Goal: Task Accomplishment & Management: Use online tool/utility

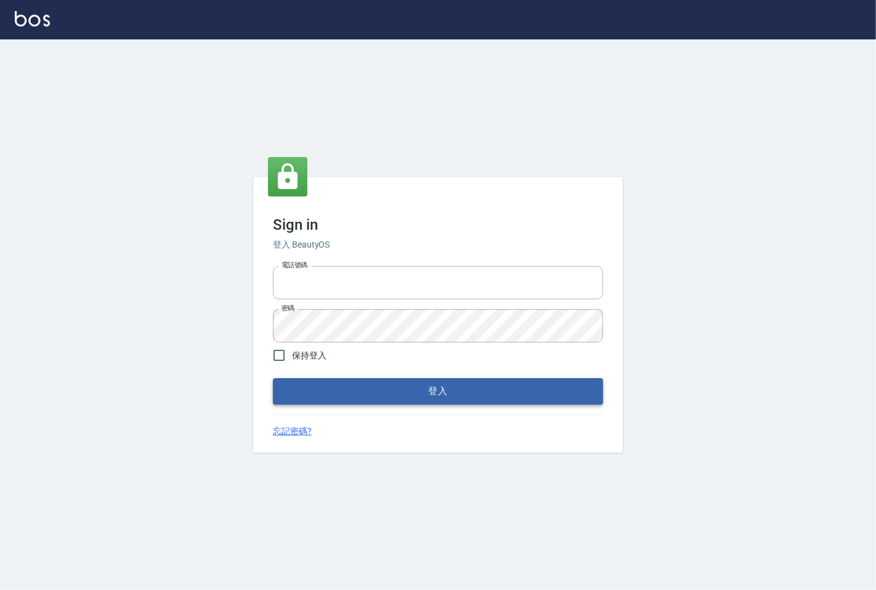
type input "25331148"
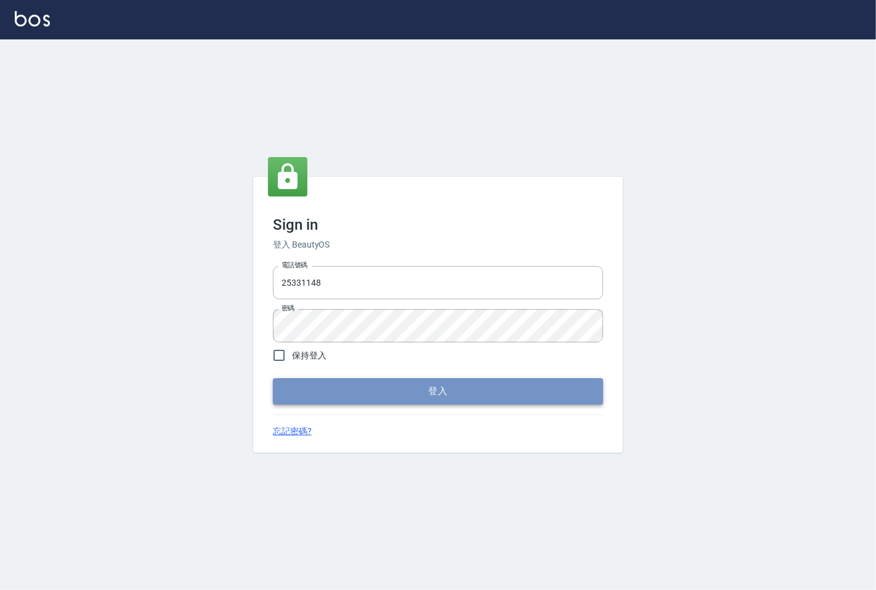
click at [421, 396] on button "登入" at bounding box center [438, 391] width 330 height 26
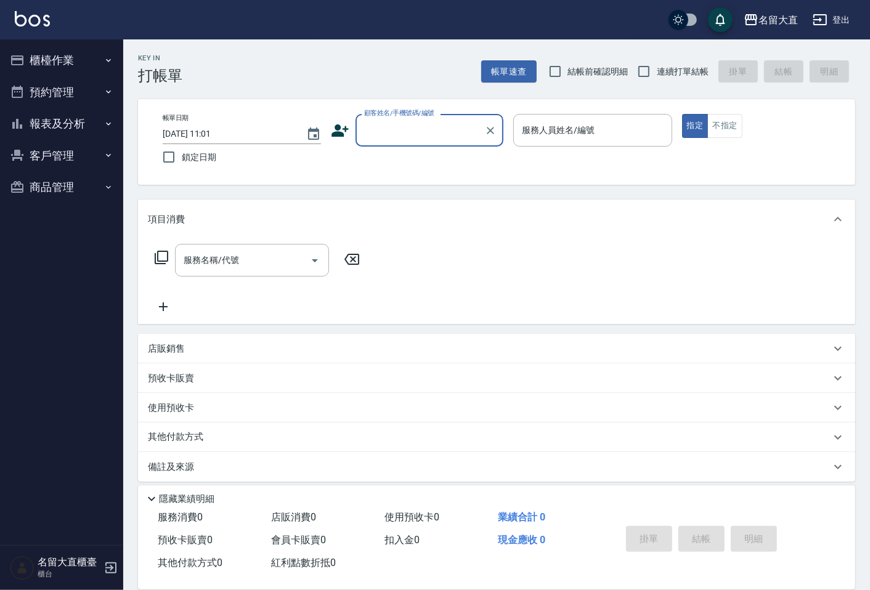
click at [49, 128] on button "報表及分析" at bounding box center [61, 124] width 113 height 32
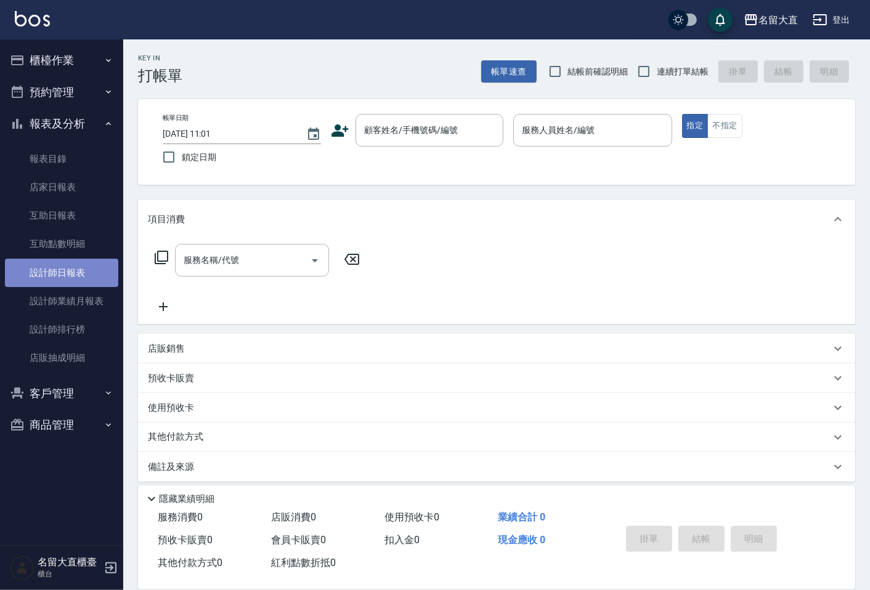
click at [54, 283] on link "設計師日報表" at bounding box center [61, 273] width 113 height 28
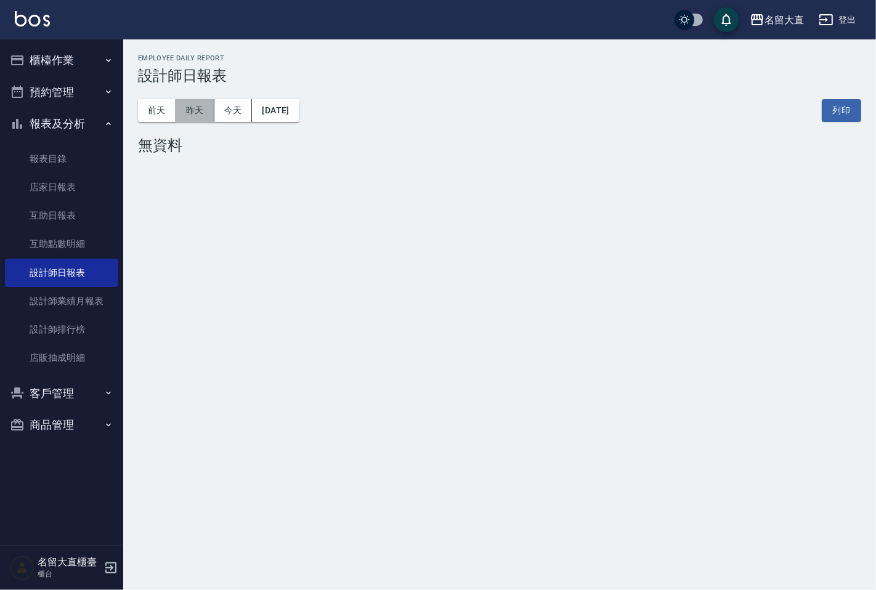
click at [192, 111] on button "昨天" at bounding box center [195, 110] width 38 height 23
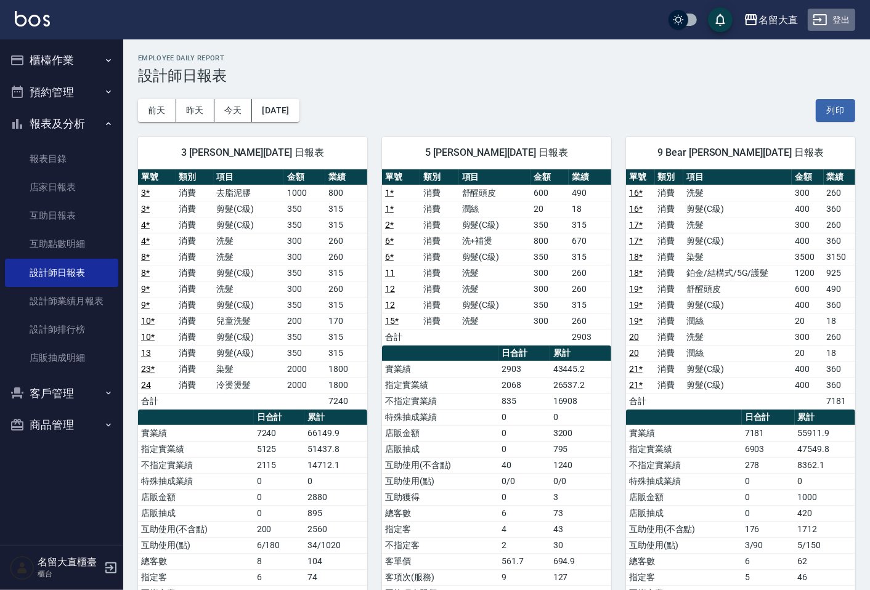
click at [836, 14] on button "登出" at bounding box center [831, 20] width 47 height 23
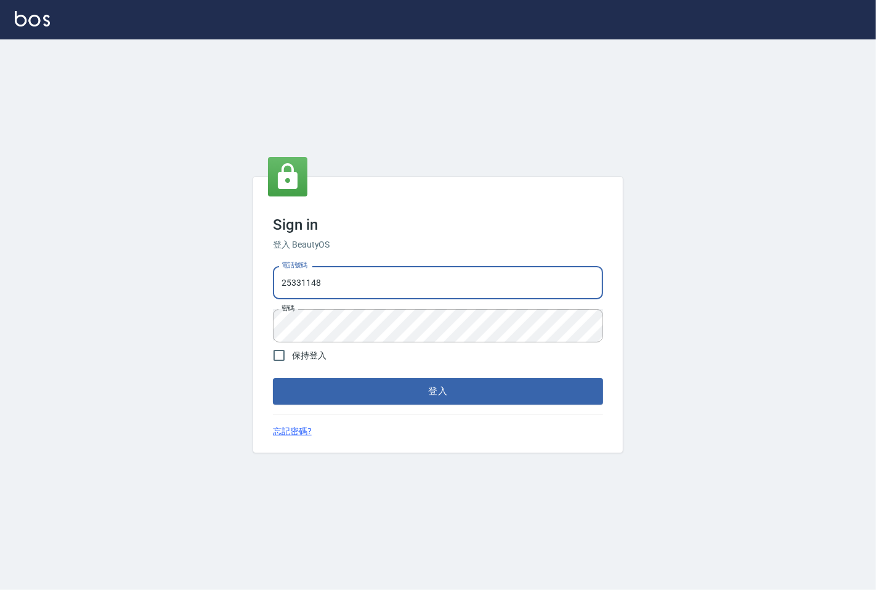
click at [393, 286] on input "25331148" at bounding box center [438, 282] width 330 height 33
click at [394, 286] on input "25331148" at bounding box center [438, 282] width 330 height 33
type input "0983983823"
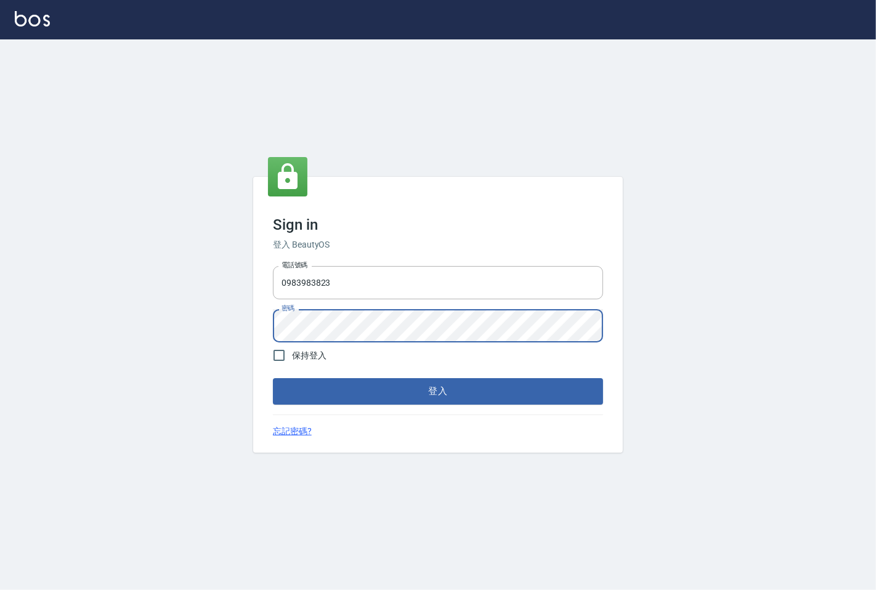
click at [273, 378] on button "登入" at bounding box center [438, 391] width 330 height 26
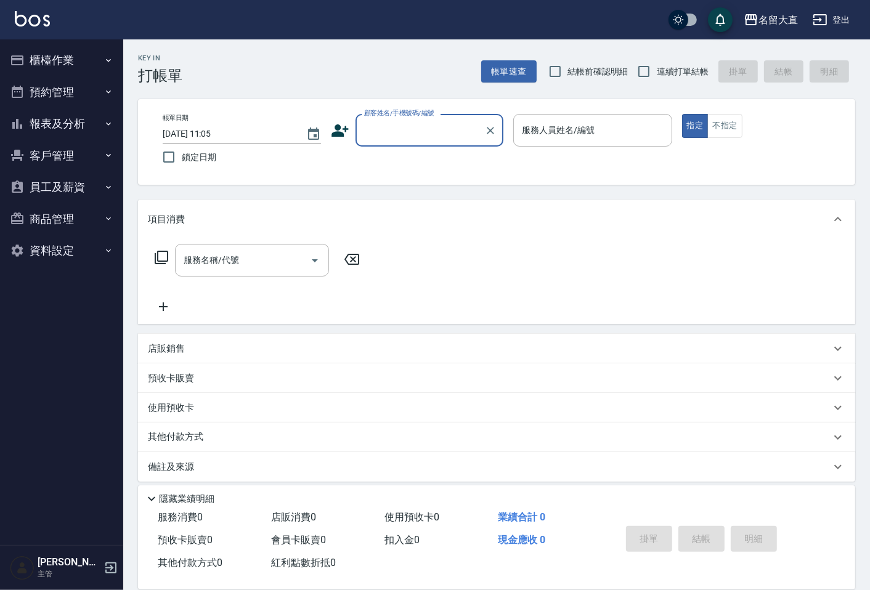
click at [41, 121] on button "報表及分析" at bounding box center [61, 124] width 113 height 32
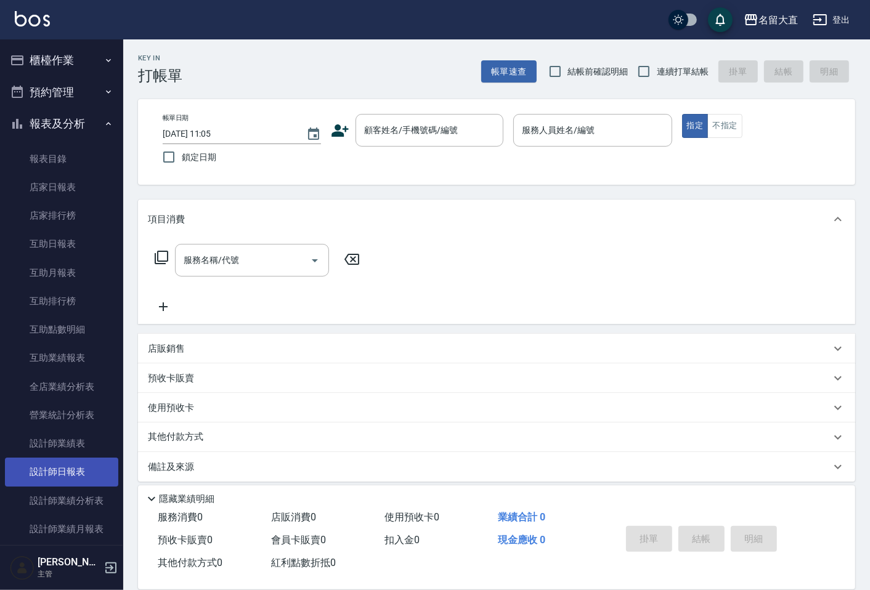
scroll to position [68, 0]
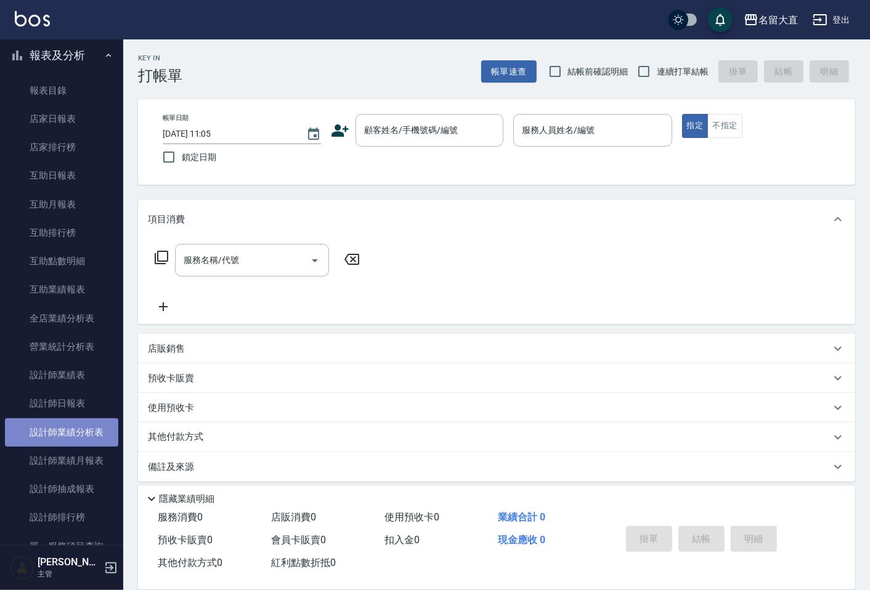
click at [75, 421] on link "設計師業績分析表" at bounding box center [61, 432] width 113 height 28
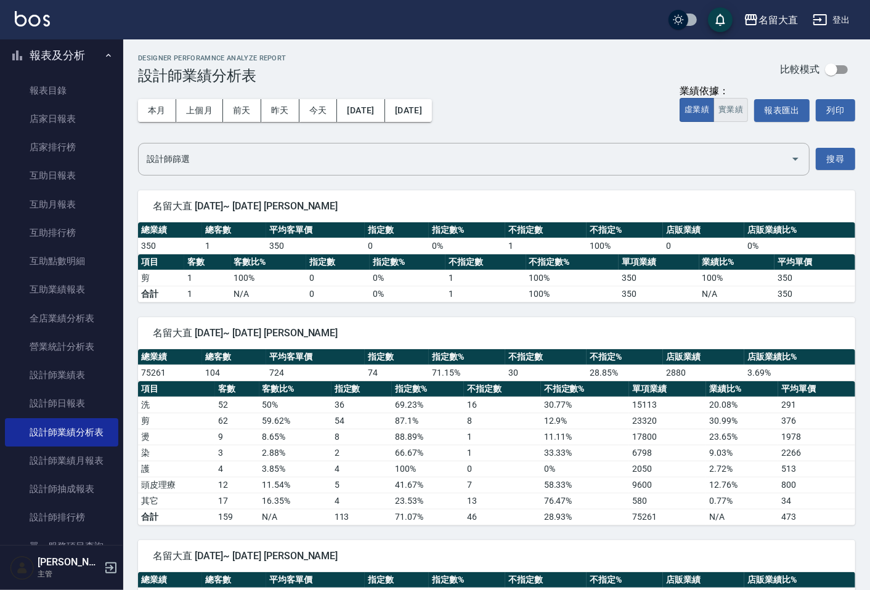
click at [723, 108] on button "實業績" at bounding box center [730, 110] width 34 height 24
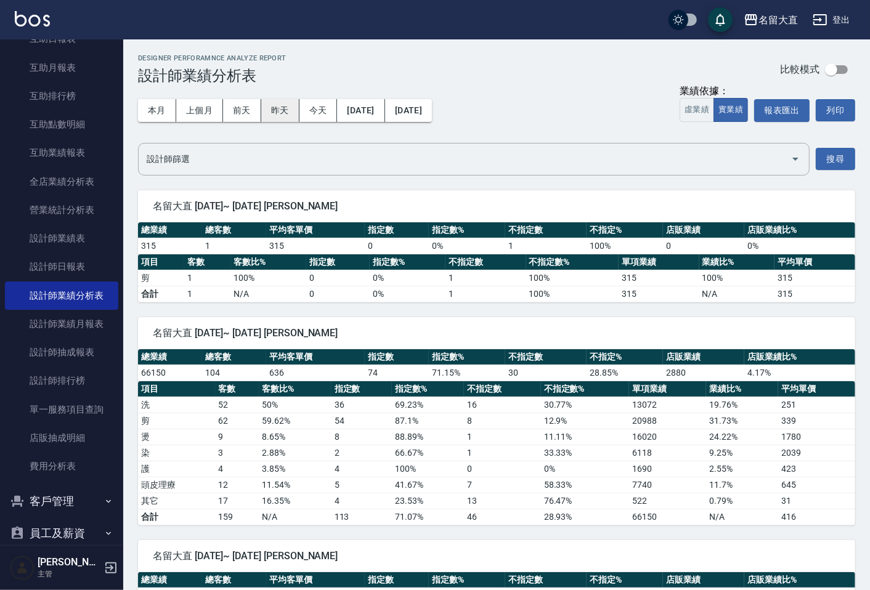
click at [275, 109] on button "昨天" at bounding box center [280, 110] width 38 height 23
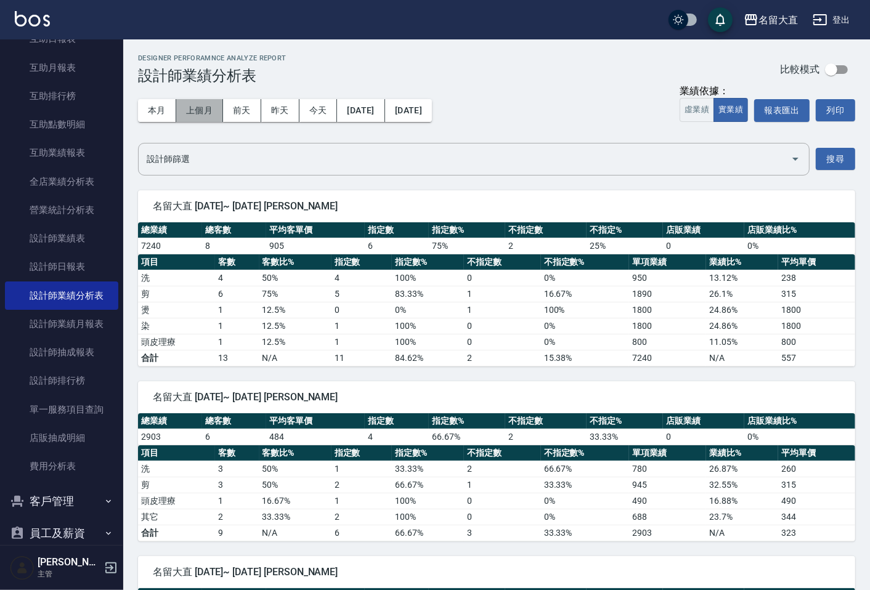
click at [200, 108] on button "上個月" at bounding box center [199, 110] width 47 height 23
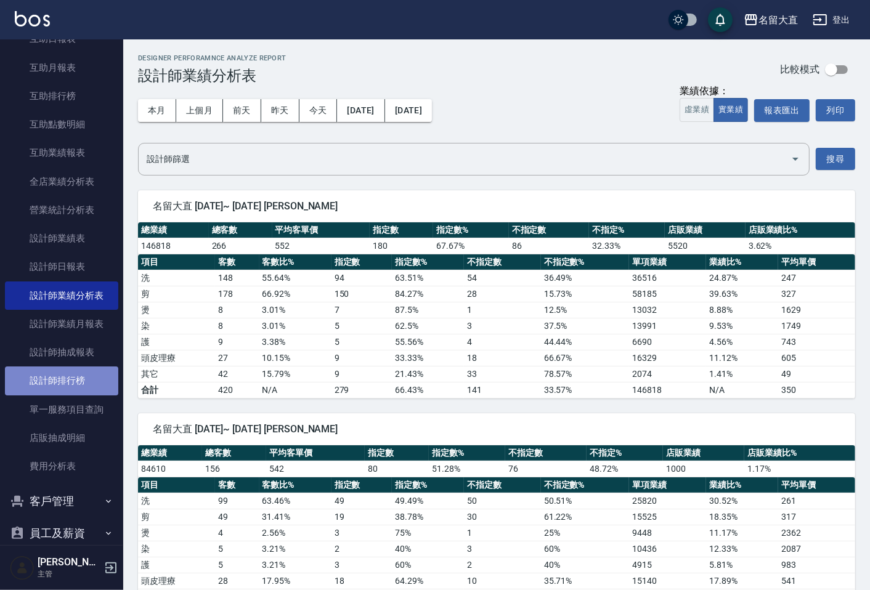
click at [100, 377] on link "設計師排行榜" at bounding box center [61, 381] width 113 height 28
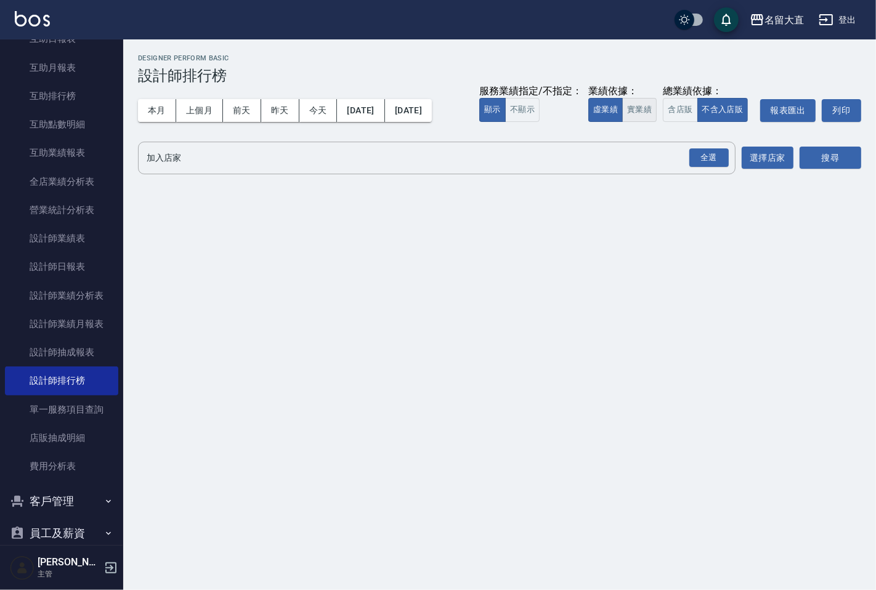
click at [648, 116] on button "實業績" at bounding box center [639, 110] width 34 height 24
click at [701, 156] on div "全選" at bounding box center [708, 157] width 39 height 19
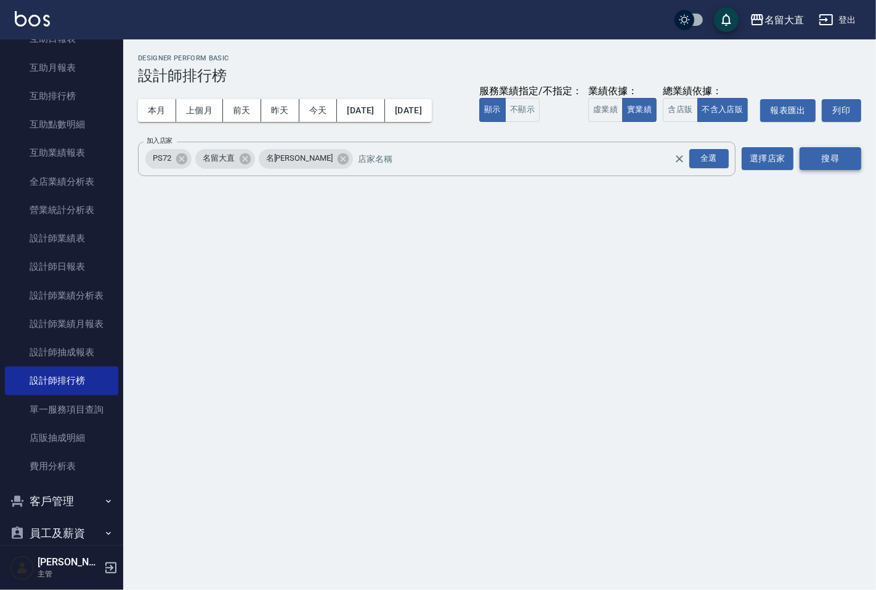
click at [833, 155] on button "搜尋" at bounding box center [831, 158] width 62 height 23
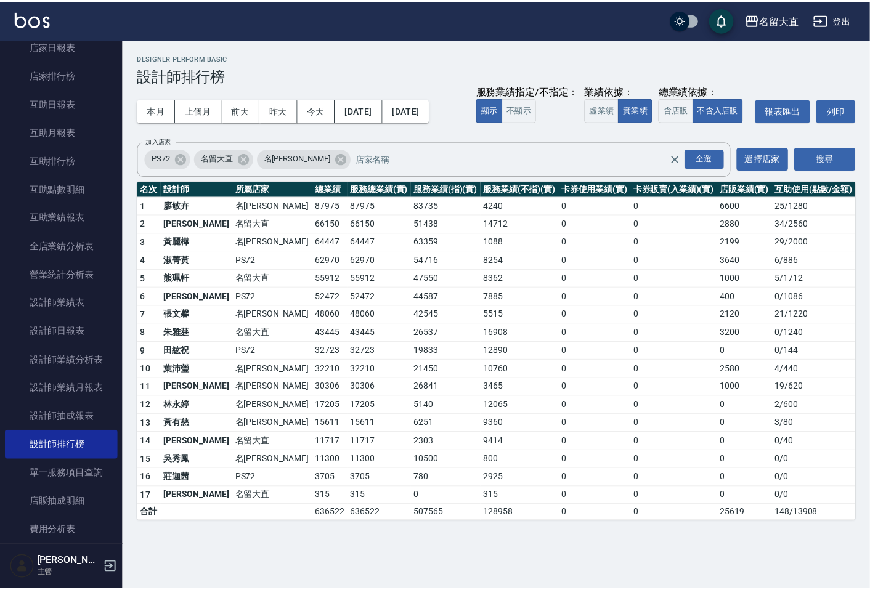
scroll to position [68, 0]
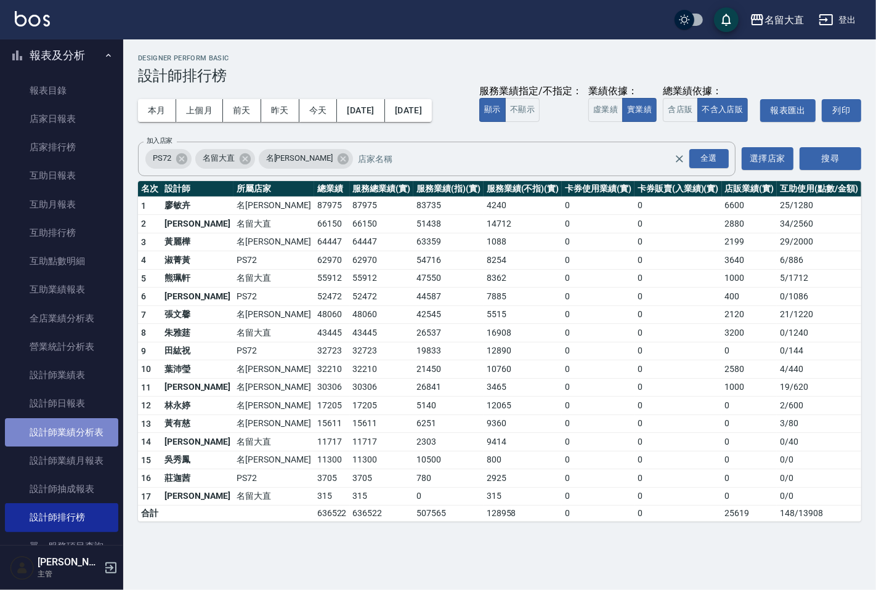
click at [83, 437] on link "設計師業績分析表" at bounding box center [61, 432] width 113 height 28
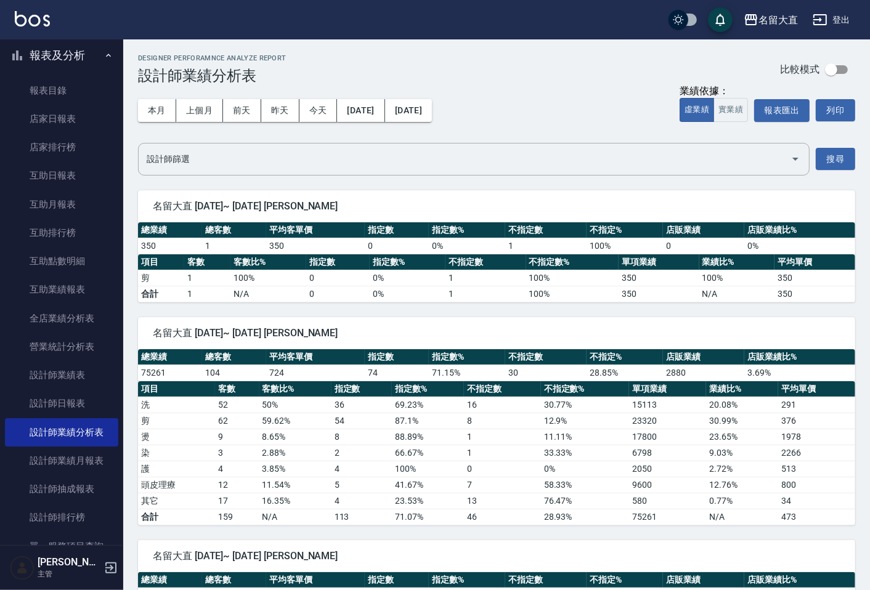
click at [829, 15] on button "登出" at bounding box center [831, 20] width 47 height 23
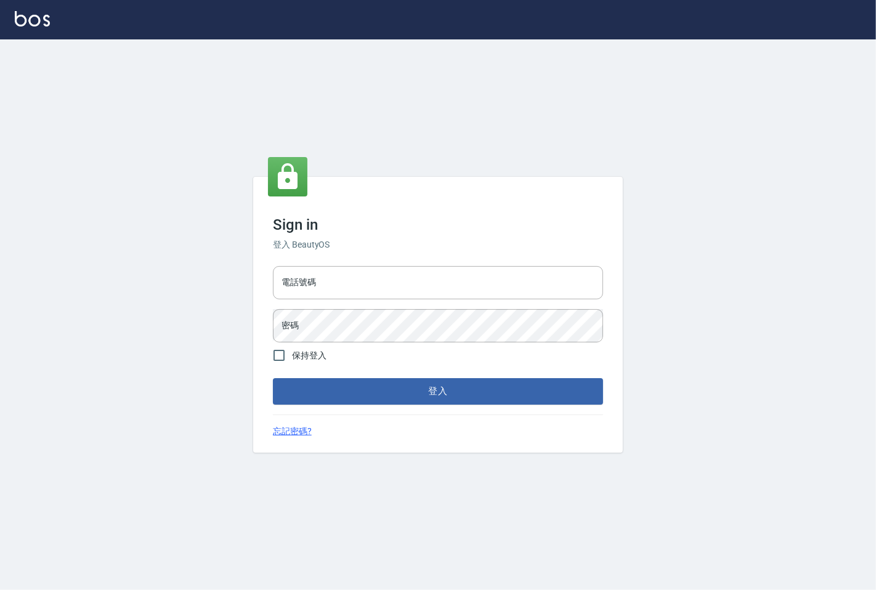
type input "25331148"
click at [362, 386] on button "登入" at bounding box center [438, 391] width 330 height 26
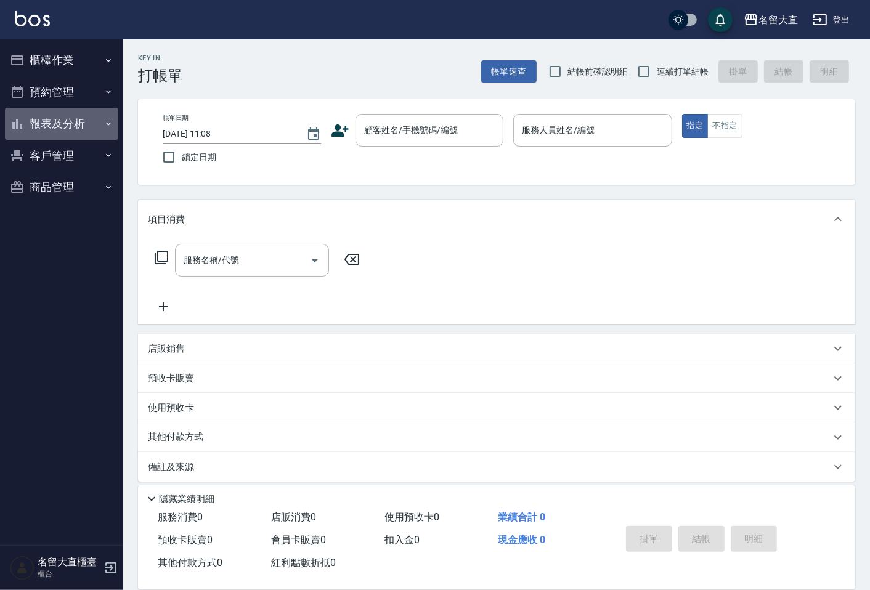
click at [87, 122] on button "報表及分析" at bounding box center [61, 124] width 113 height 32
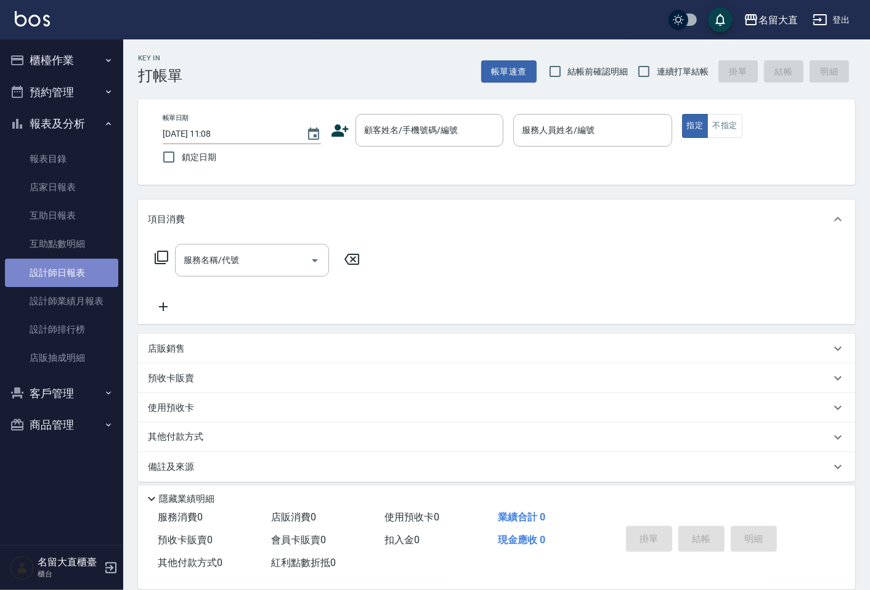
click at [89, 269] on link "設計師日報表" at bounding box center [61, 273] width 113 height 28
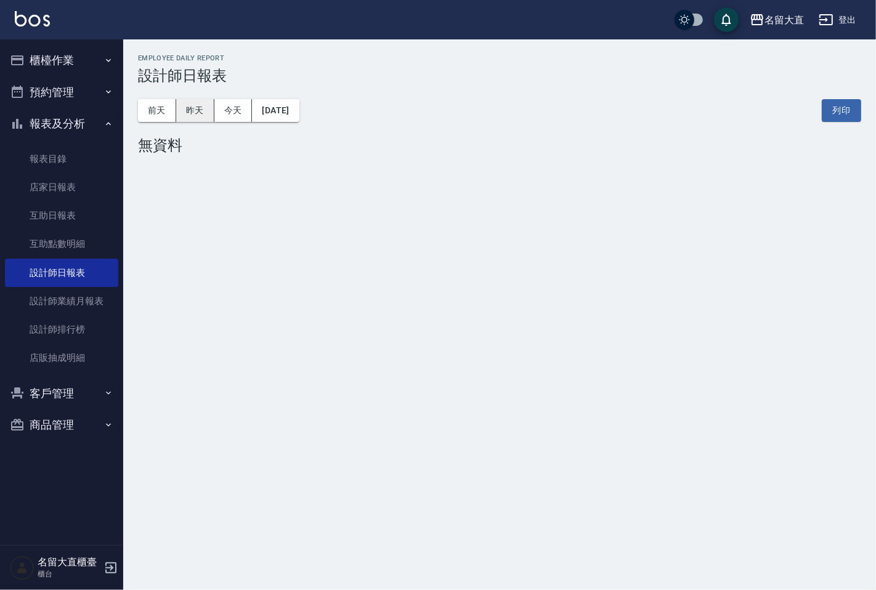
click at [200, 113] on button "昨天" at bounding box center [195, 110] width 38 height 23
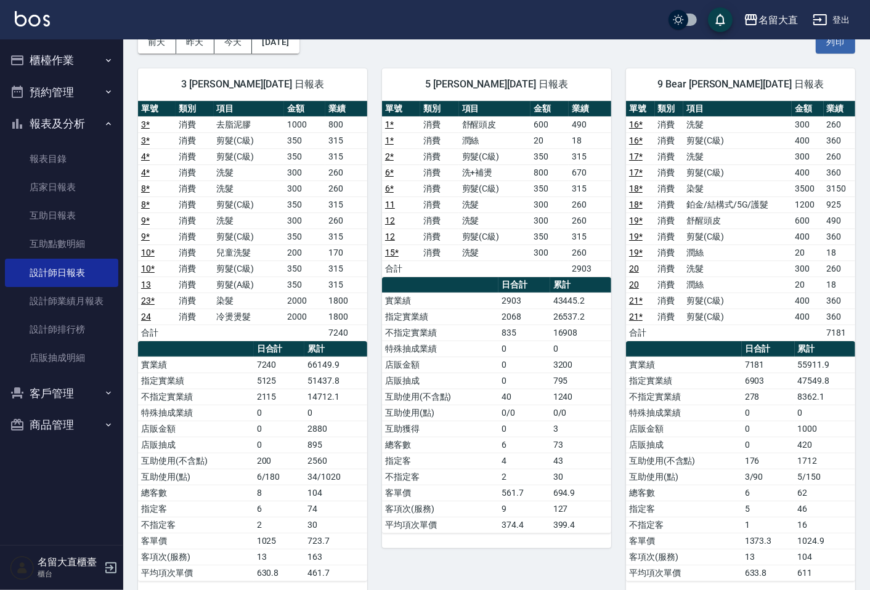
scroll to position [137, 0]
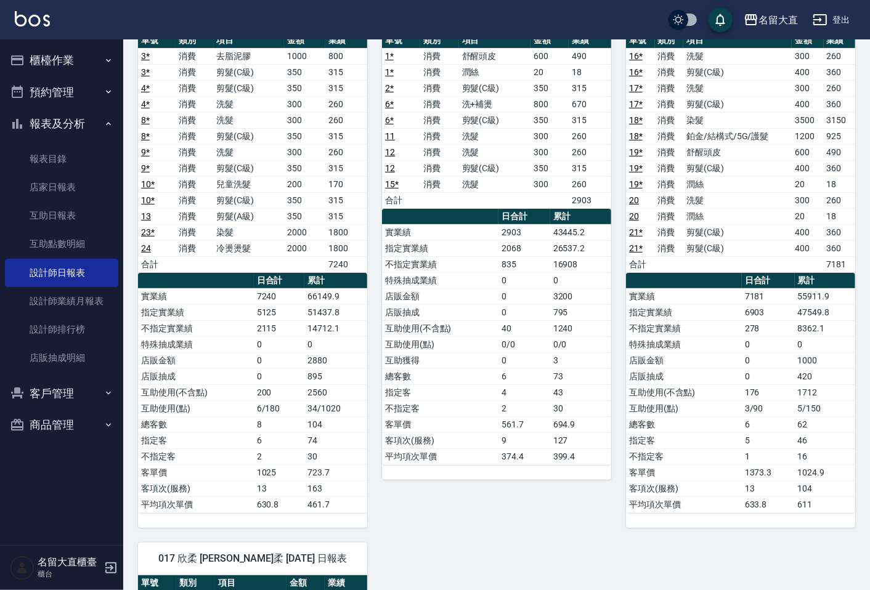
drag, startPoint x: 304, startPoint y: 509, endPoint x: 278, endPoint y: 485, distance: 35.8
click at [303, 508] on tr "平均項次單價 630.8 461.7" at bounding box center [252, 504] width 229 height 16
drag, startPoint x: 65, startPoint y: 45, endPoint x: 66, endPoint y: 59, distance: 14.2
click at [65, 46] on button "櫃檯作業" at bounding box center [61, 60] width 113 height 32
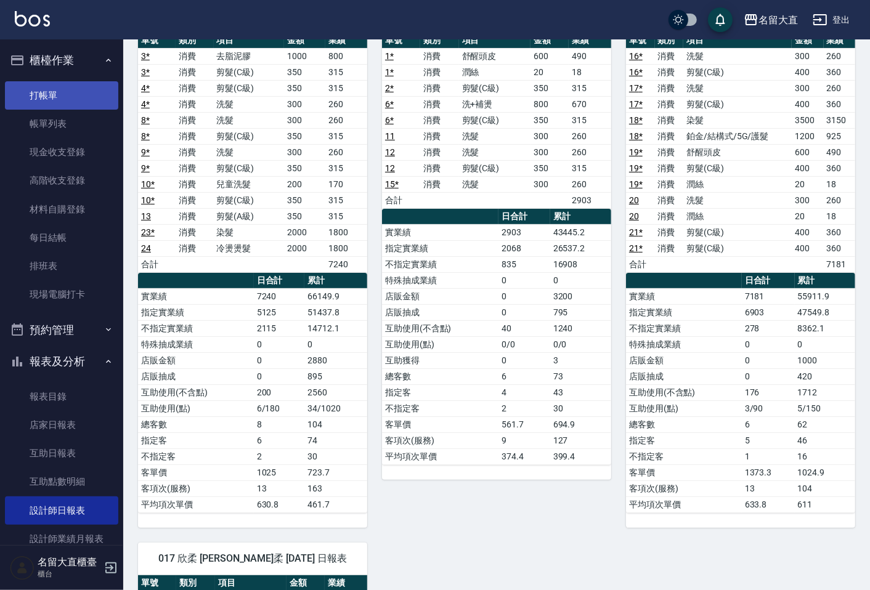
click at [73, 87] on link "打帳單" at bounding box center [61, 95] width 113 height 28
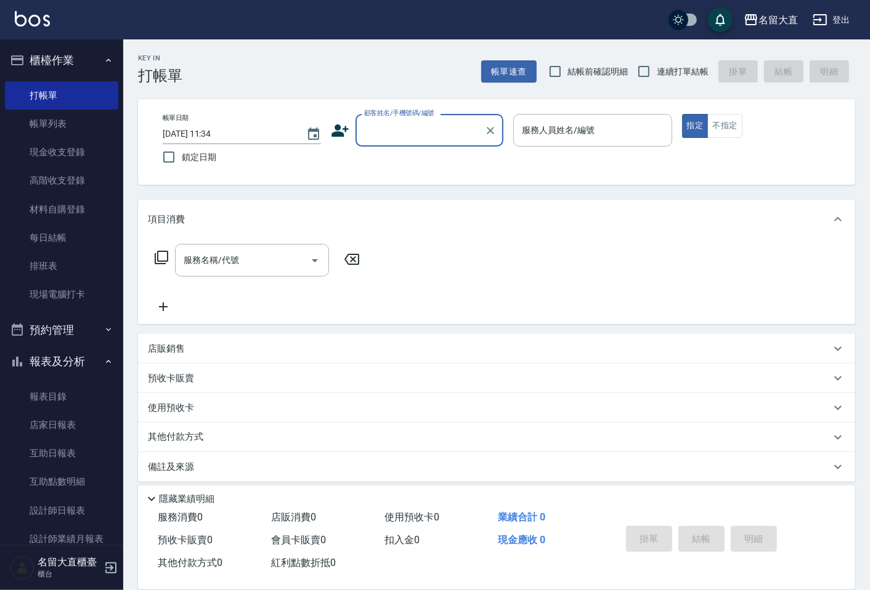
click at [411, 146] on div "顧客姓名/手機號碼/編號" at bounding box center [429, 130] width 148 height 33
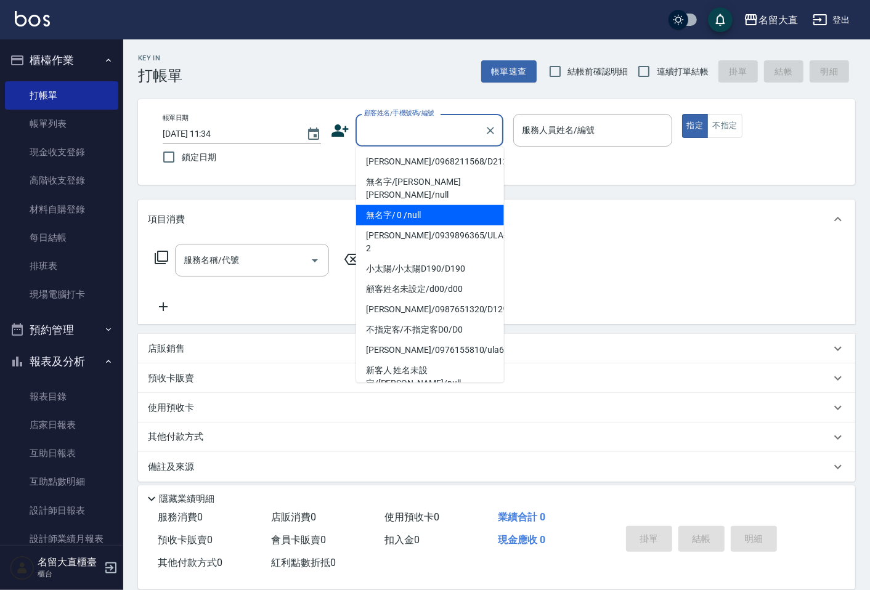
click at [431, 205] on li "無名字/ 0 /null" at bounding box center [430, 215] width 148 height 20
type input "無名字/ 0 /null"
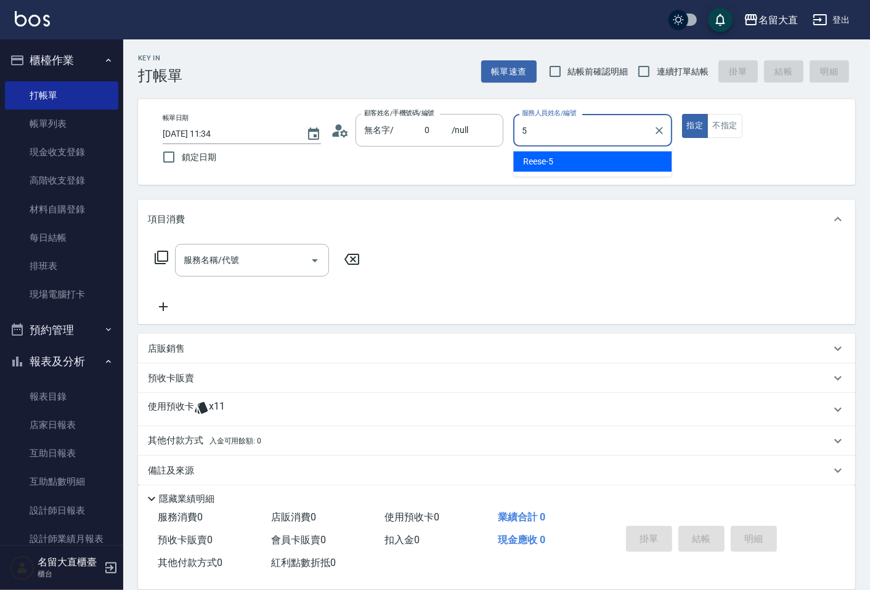
type input "[PERSON_NAME]-5"
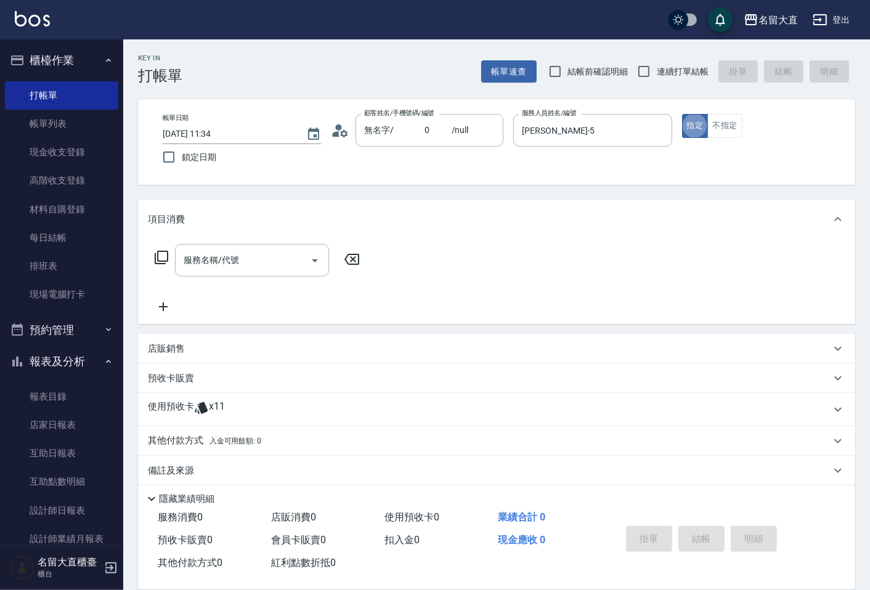
type button "true"
drag, startPoint x: 740, startPoint y: 122, endPoint x: 723, endPoint y: 133, distance: 20.5
click at [739, 124] on button "不指定" at bounding box center [724, 126] width 34 height 24
click at [721, 134] on button "不指定" at bounding box center [724, 126] width 34 height 24
click at [642, 79] on input "連續打單結帳" at bounding box center [644, 72] width 26 height 26
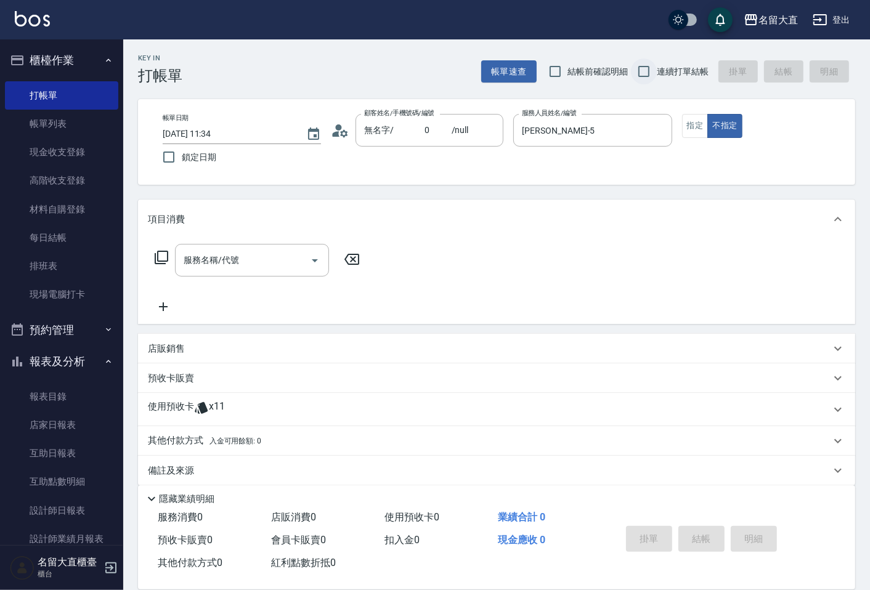
checkbox input "true"
click at [273, 260] on input "服務名稱/代號" at bounding box center [242, 260] width 124 height 22
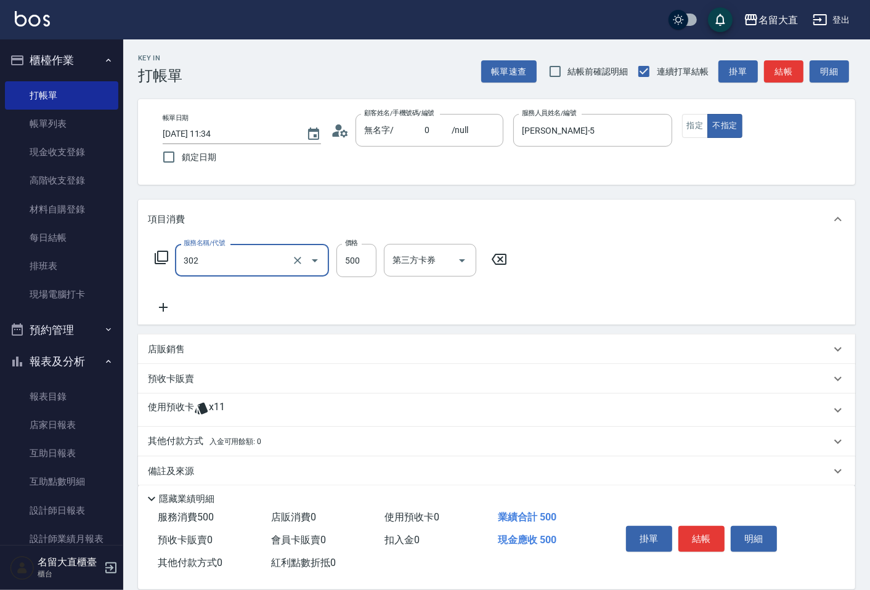
type input "剪髮(B級)(302)"
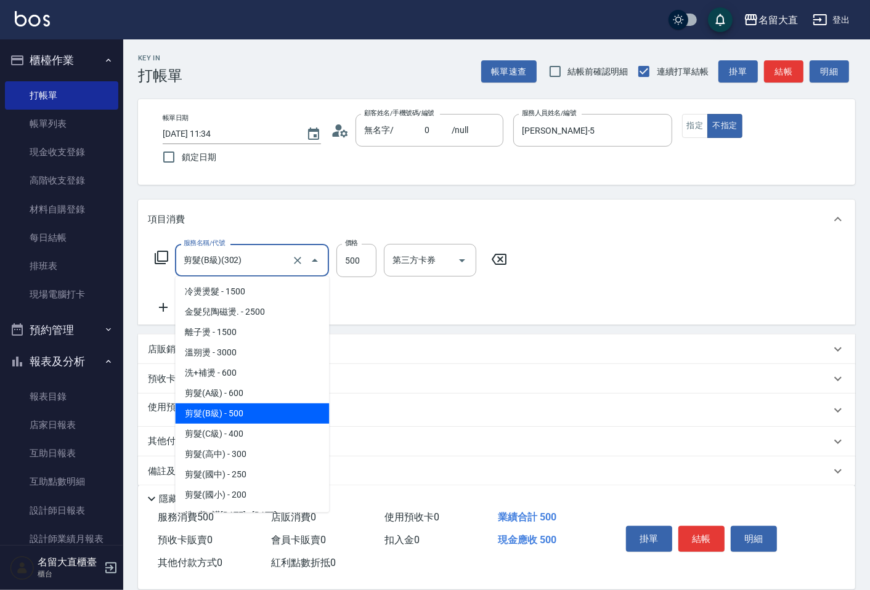
click at [268, 264] on input "剪髮(B級)(302)" at bounding box center [234, 260] width 108 height 22
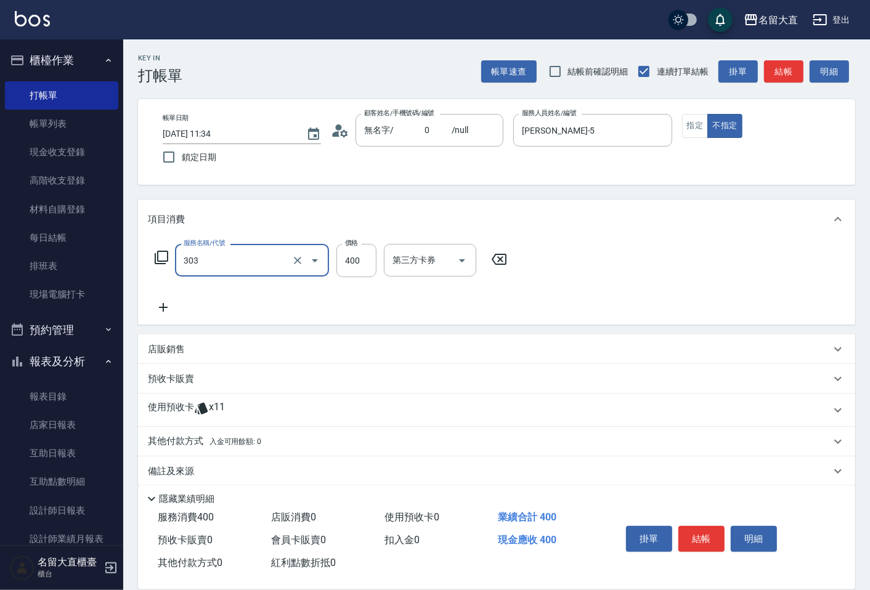
type input "剪髮(C級)(303)"
type input "300"
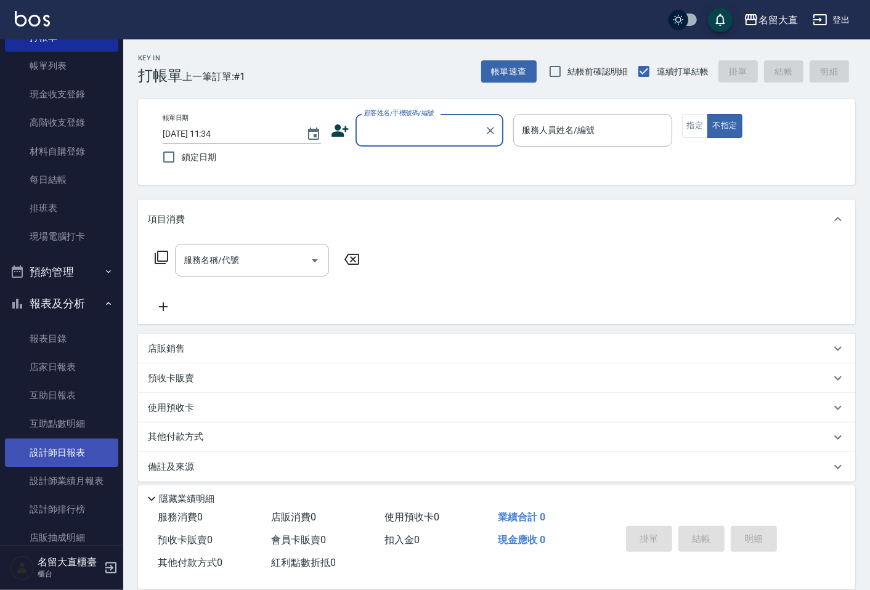
scroll to position [147, 0]
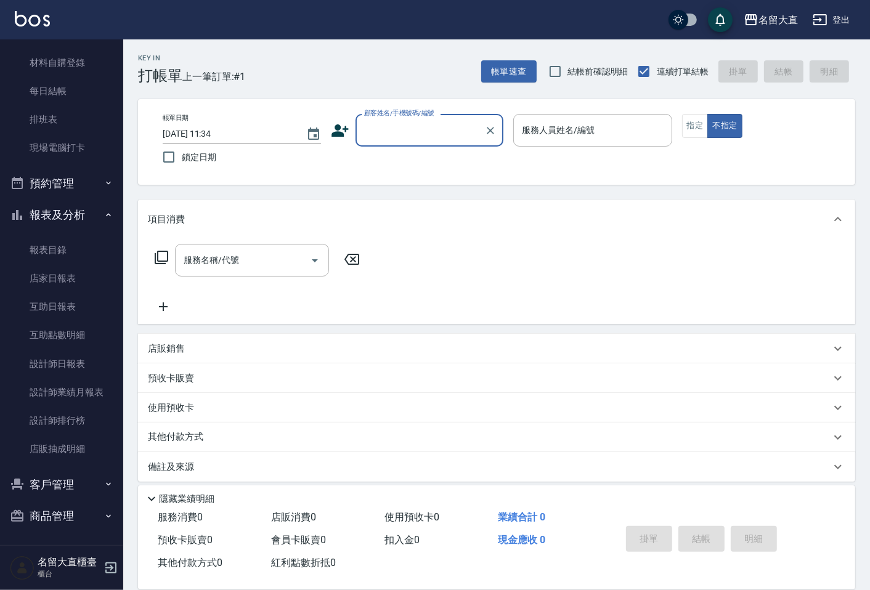
click at [75, 479] on button "客戶管理" at bounding box center [61, 485] width 113 height 32
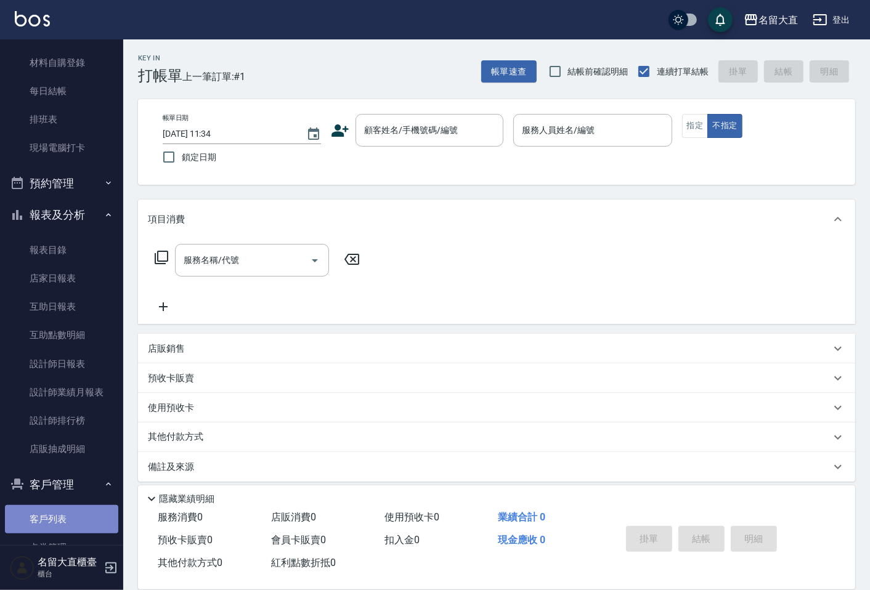
click at [85, 519] on link "客戶列表" at bounding box center [61, 519] width 113 height 28
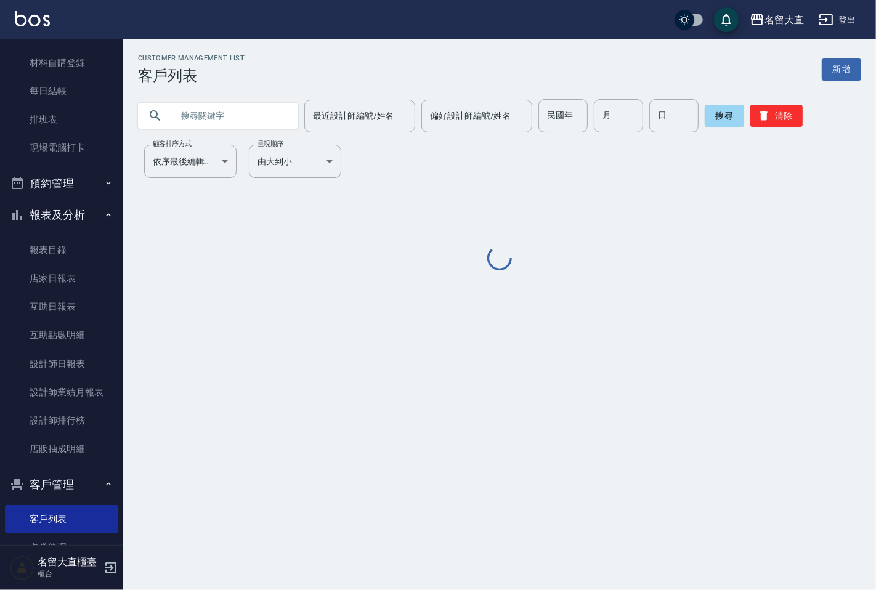
click at [247, 119] on input "text" at bounding box center [230, 115] width 116 height 33
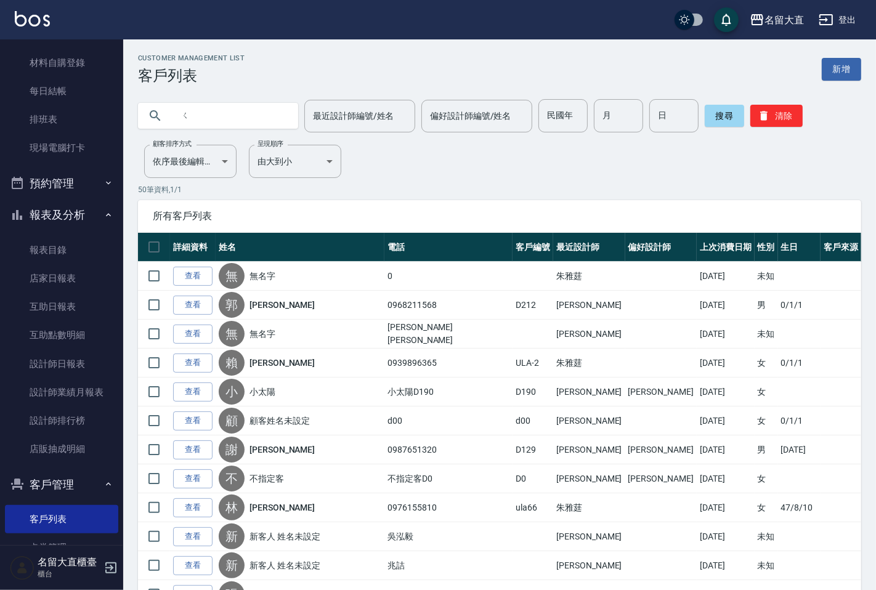
type input "ㄑ"
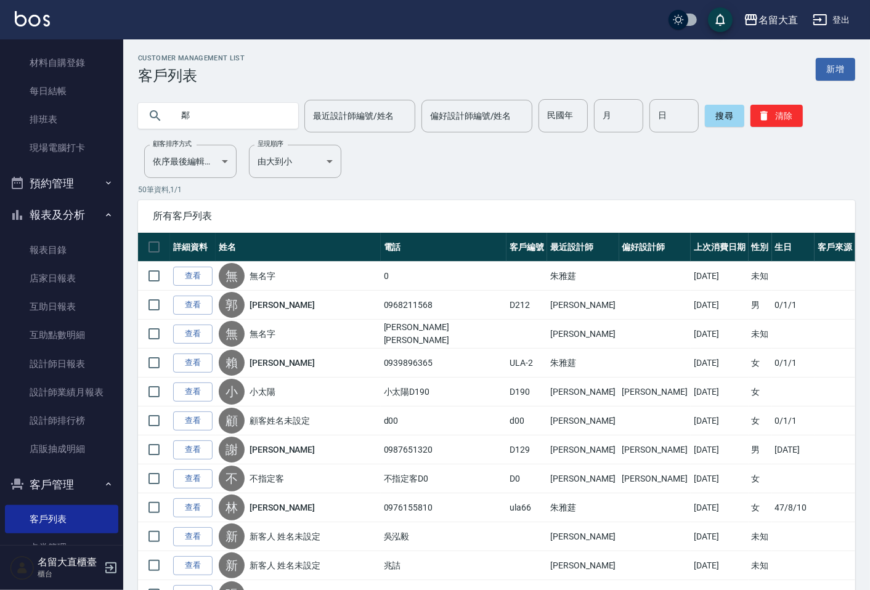
type input "林"
type input "妮"
click at [728, 115] on button "搜尋" at bounding box center [724, 116] width 39 height 22
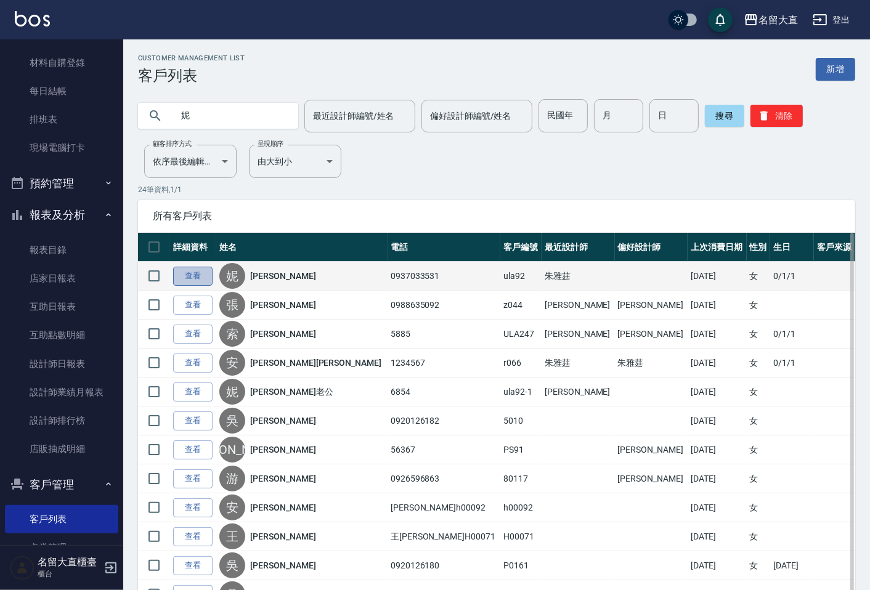
click at [189, 277] on link "查看" at bounding box center [192, 276] width 39 height 19
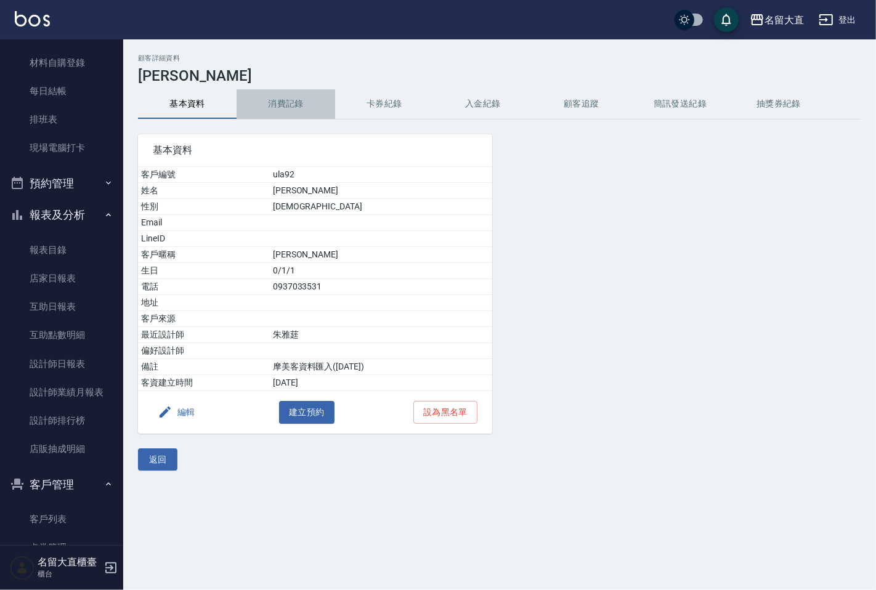
drag, startPoint x: 308, startPoint y: 110, endPoint x: 328, endPoint y: 124, distance: 24.6
click at [308, 109] on button "消費記錄" at bounding box center [286, 104] width 99 height 30
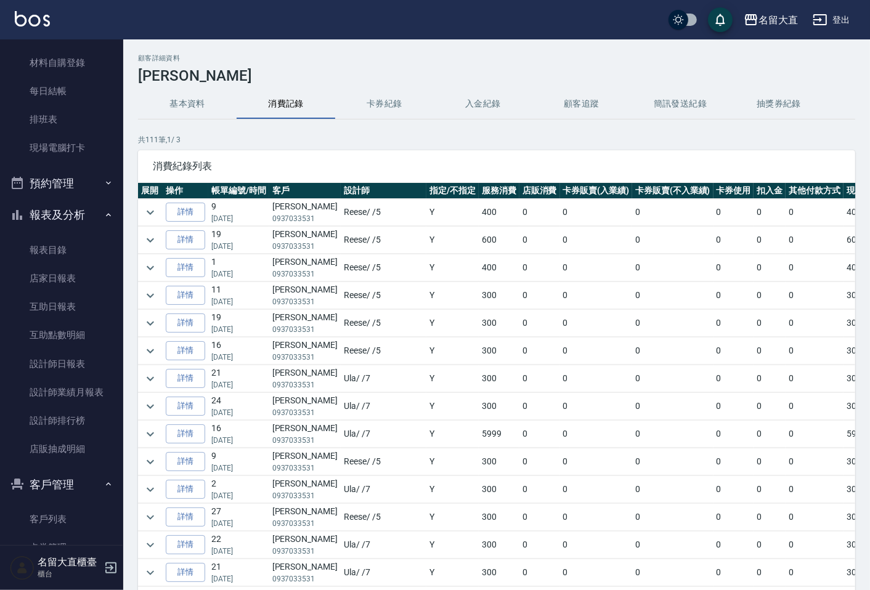
click at [391, 96] on button "卡券紀錄" at bounding box center [384, 104] width 99 height 30
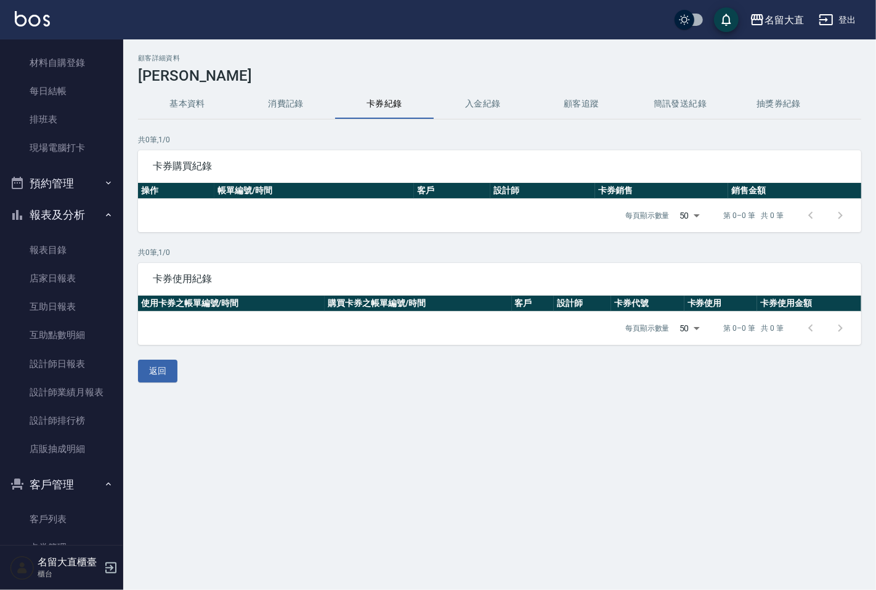
click at [557, 97] on button "顧客追蹤" at bounding box center [581, 104] width 99 height 30
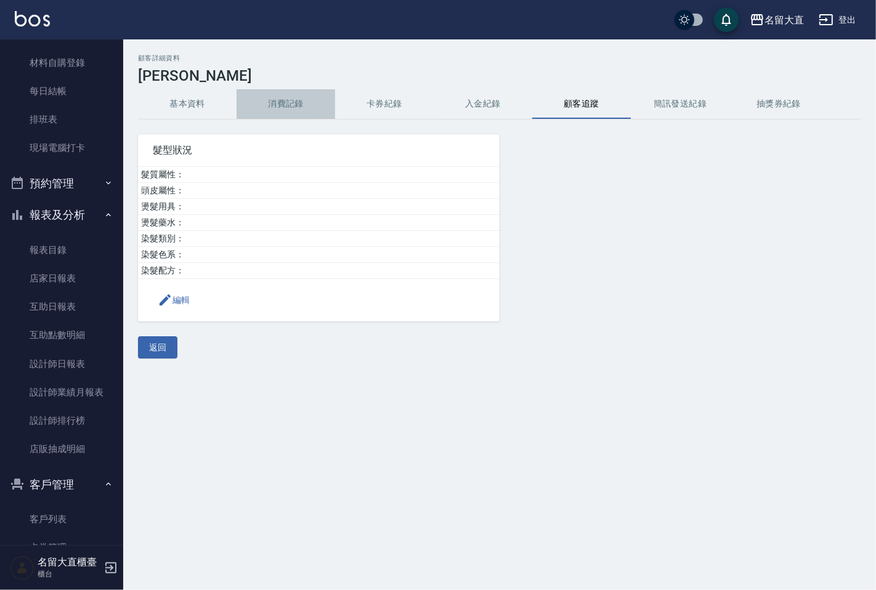
click at [260, 110] on button "消費記錄" at bounding box center [286, 104] width 99 height 30
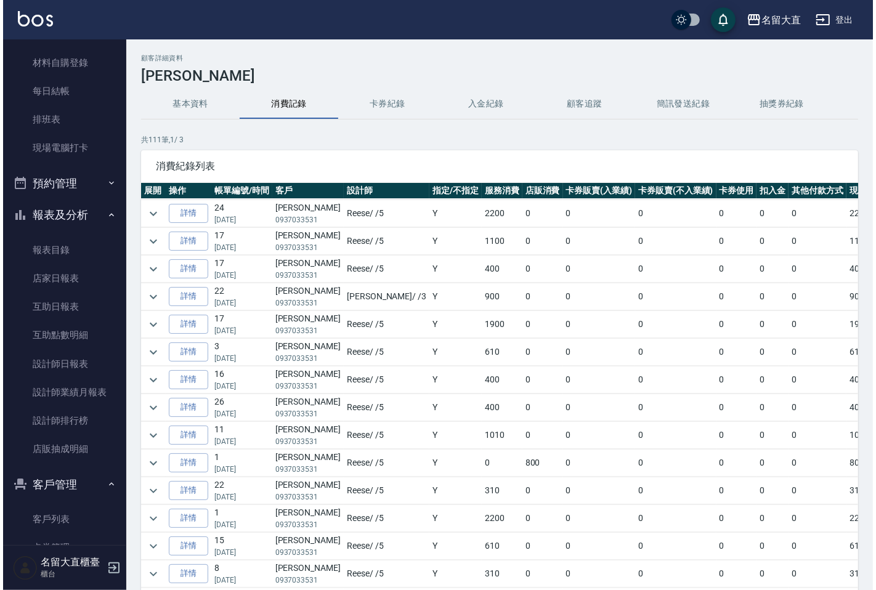
scroll to position [83, 0]
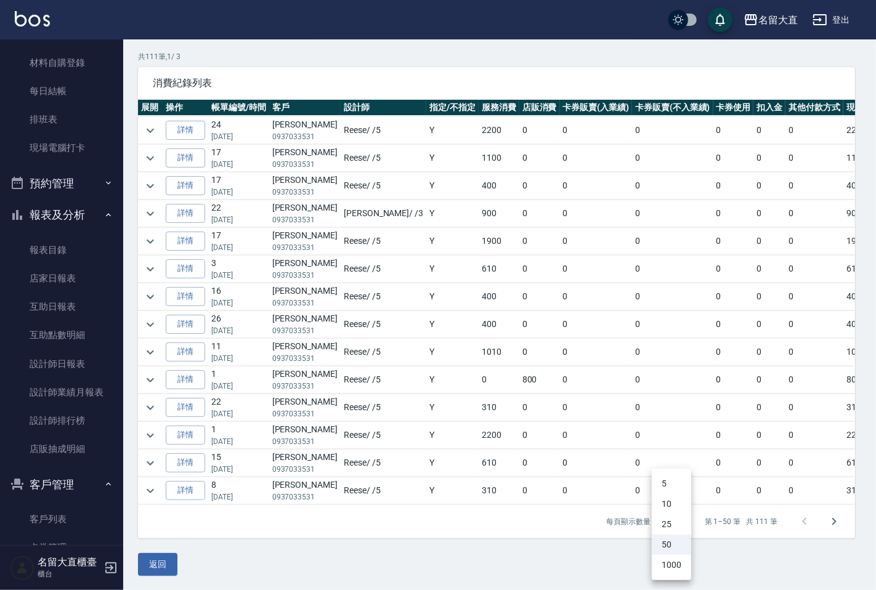
click at [681, 522] on body "名留大直 登出 櫃檯作業 打帳單 帳單列表 現金收支登錄 高階收支登錄 材料自購登錄 每日結帳 排班表 現場電腦打卡 預約管理 預約管理 單日預約紀錄 單週預…" at bounding box center [438, 254] width 876 height 674
click at [670, 559] on li "1000" at bounding box center [671, 565] width 39 height 20
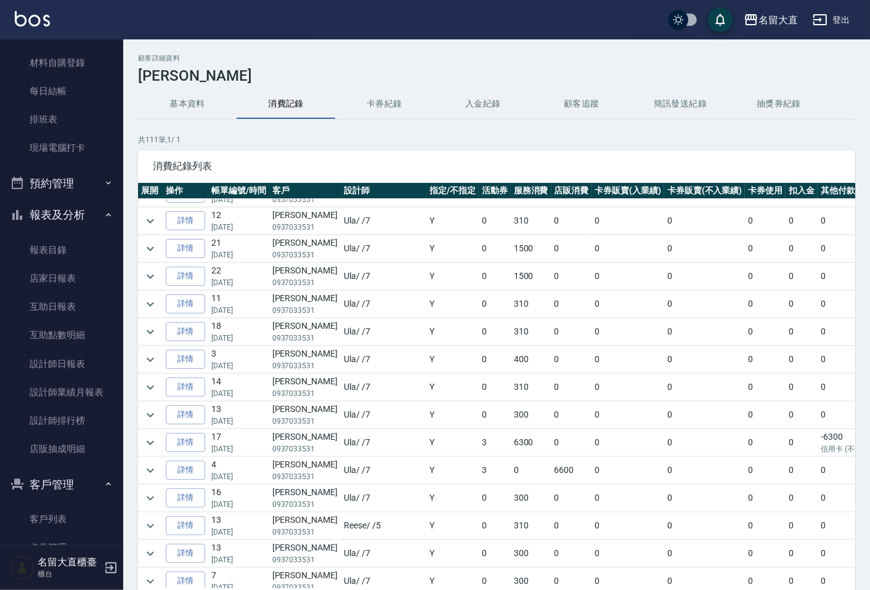
scroll to position [1574, 0]
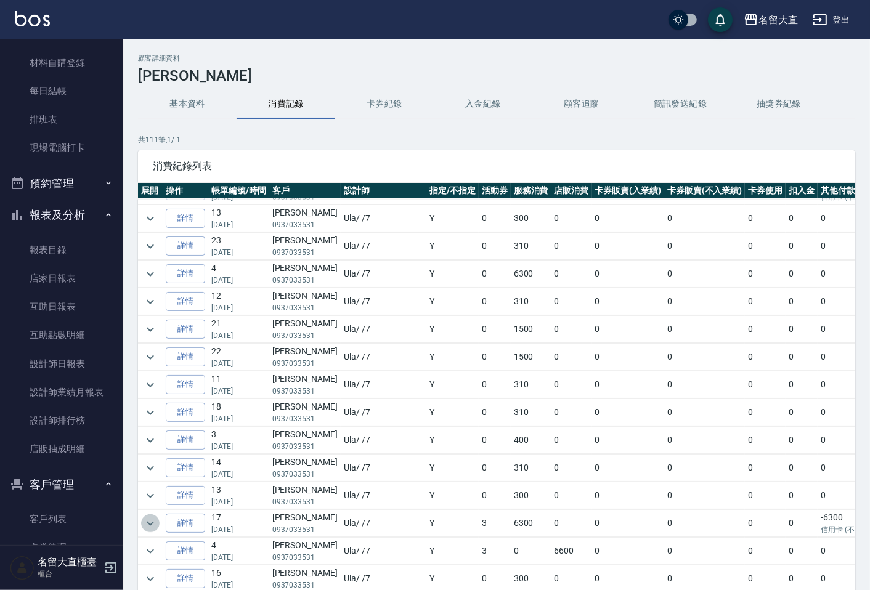
click at [156, 531] on icon "expand row" at bounding box center [150, 523] width 15 height 15
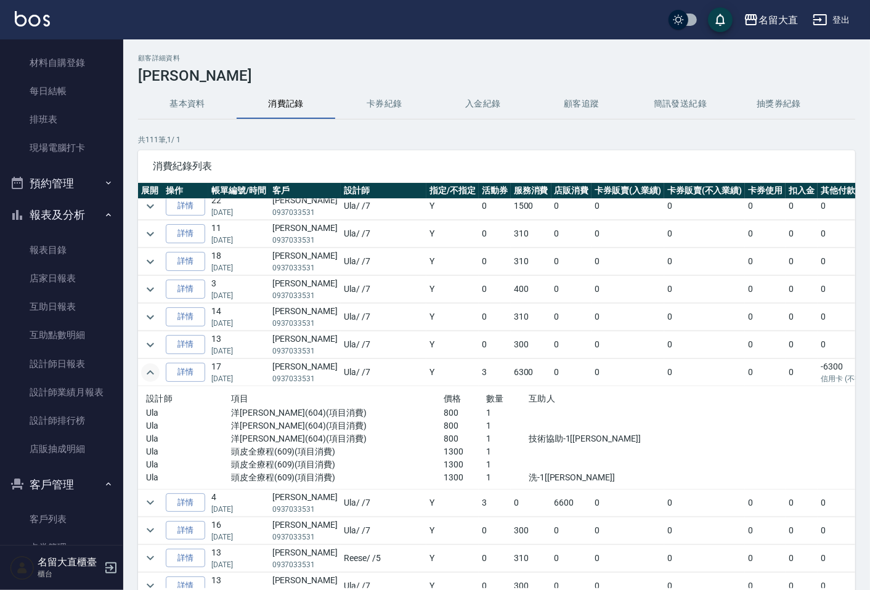
scroll to position [1779, 0]
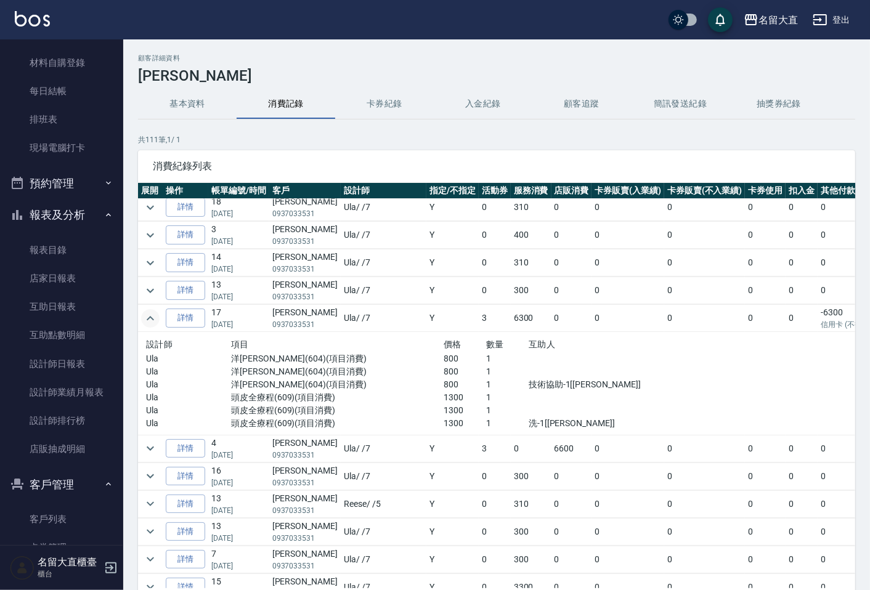
click at [144, 325] on icon "expand row" at bounding box center [150, 318] width 15 height 15
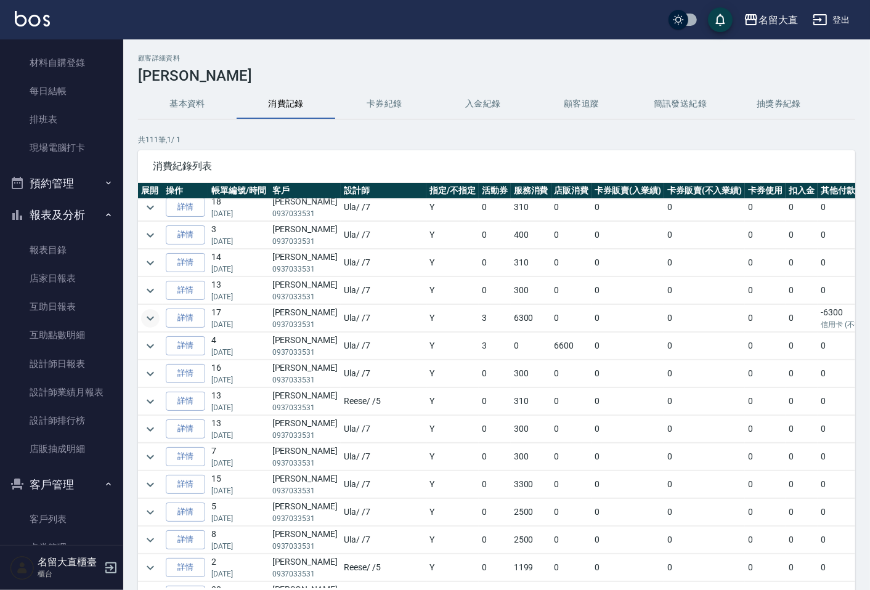
click at [147, 323] on icon "expand row" at bounding box center [150, 318] width 15 height 15
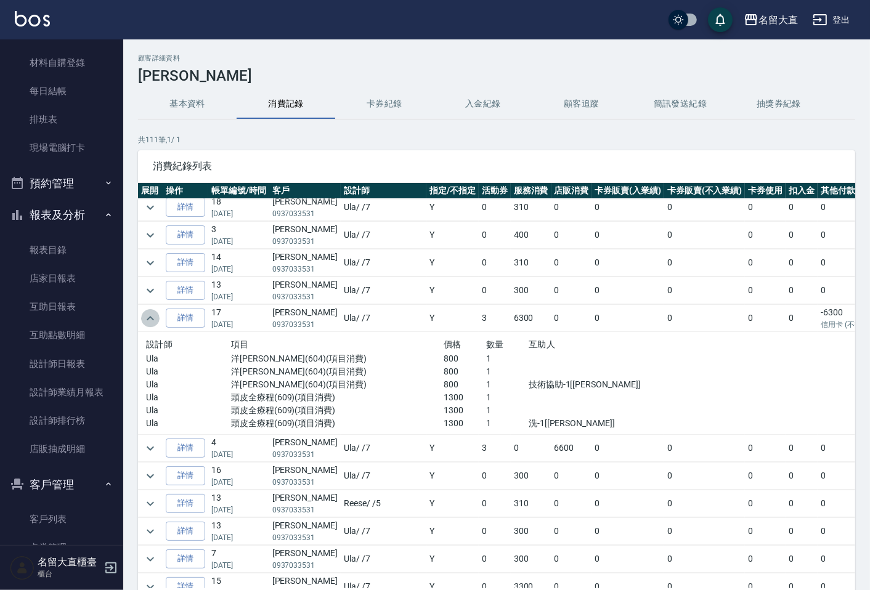
click at [147, 323] on icon "expand row" at bounding box center [150, 318] width 15 height 15
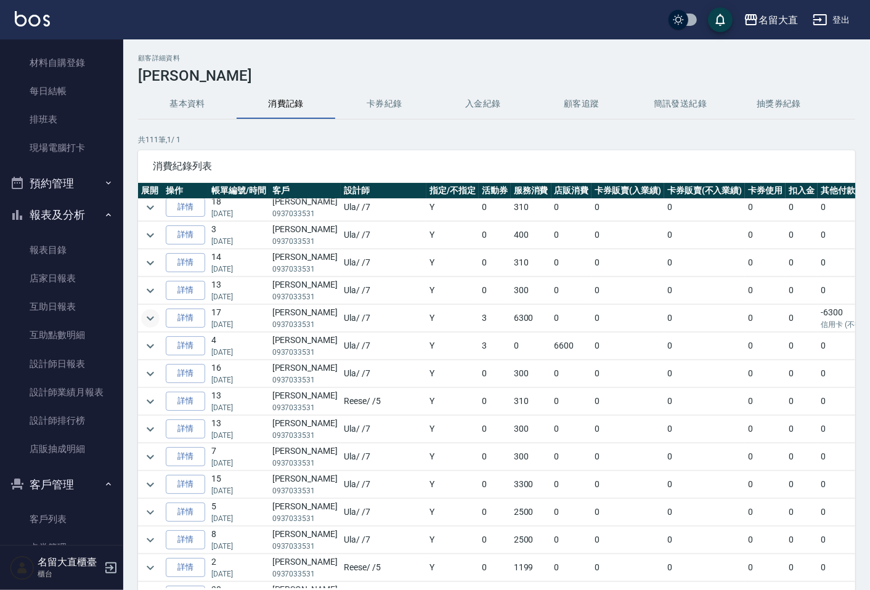
click at [147, 323] on icon "expand row" at bounding box center [150, 318] width 15 height 15
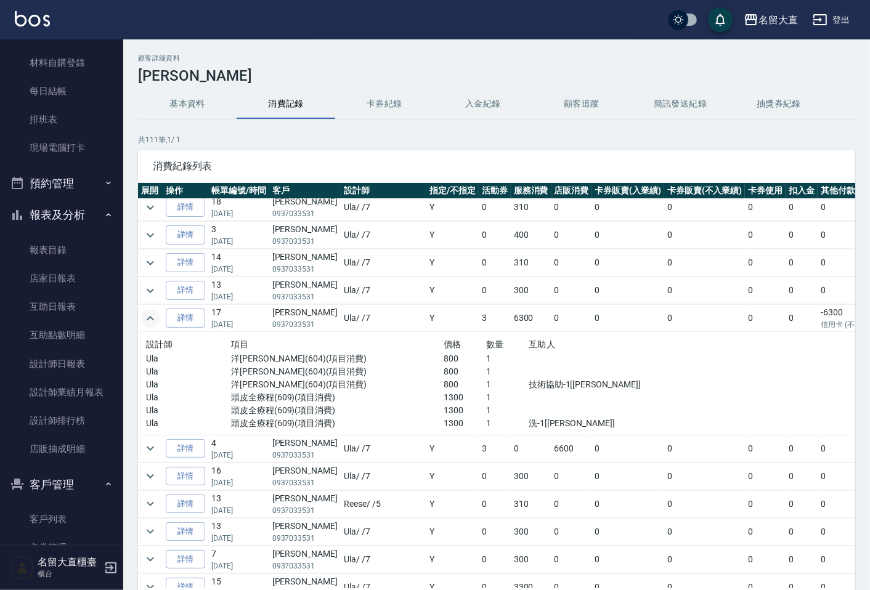
click at [147, 323] on icon "expand row" at bounding box center [150, 318] width 15 height 15
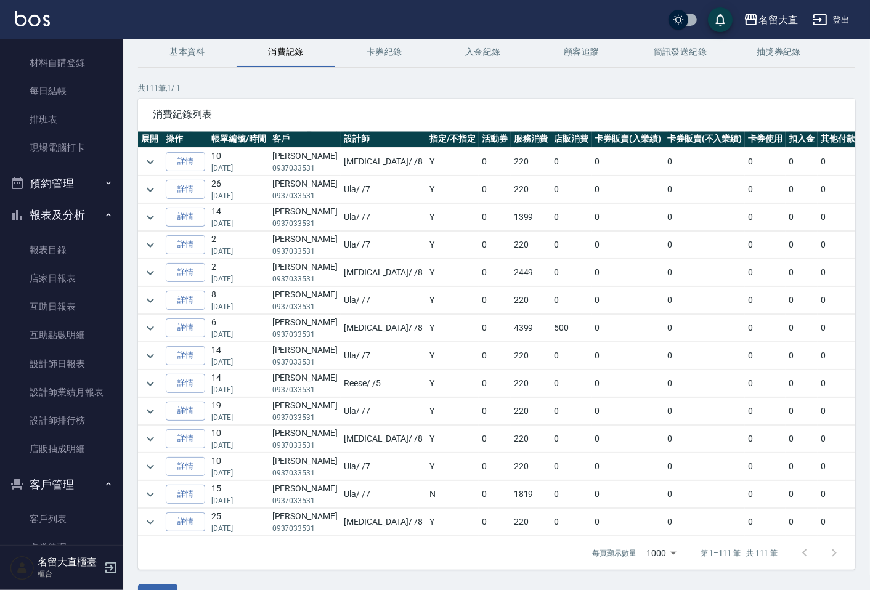
scroll to position [83, 0]
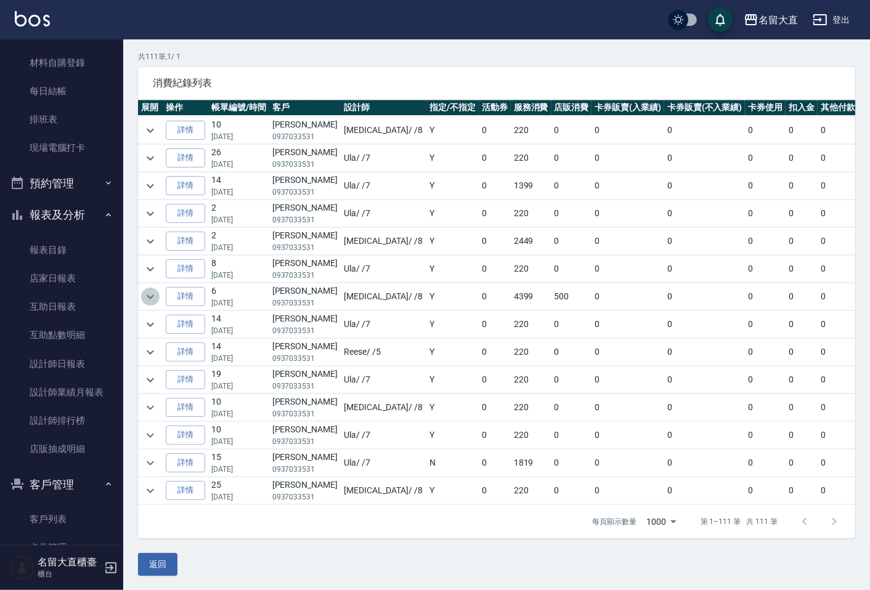
click at [153, 290] on icon "expand row" at bounding box center [150, 297] width 15 height 15
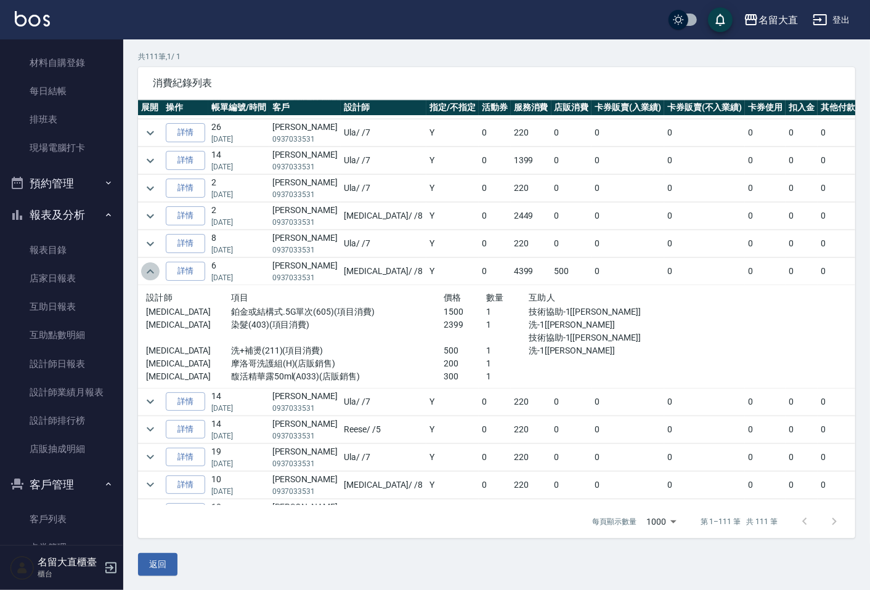
click at [153, 279] on icon "expand row" at bounding box center [150, 271] width 15 height 15
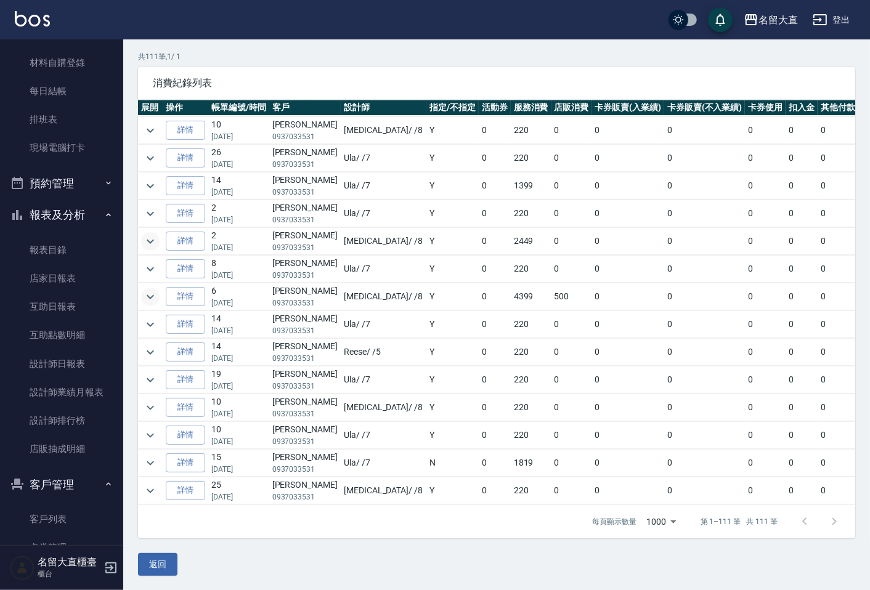
click at [156, 234] on icon "expand row" at bounding box center [150, 241] width 15 height 15
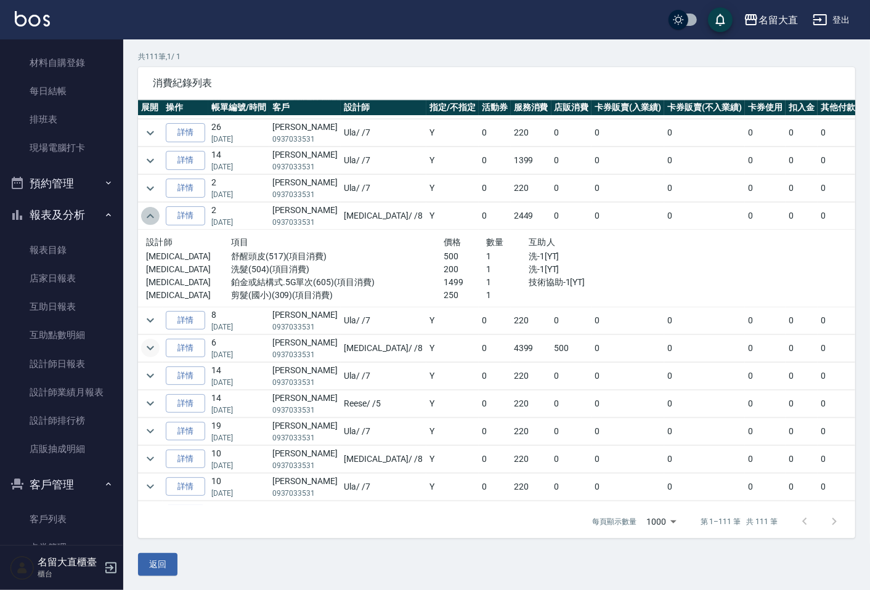
click at [156, 224] on icon "expand row" at bounding box center [150, 216] width 15 height 15
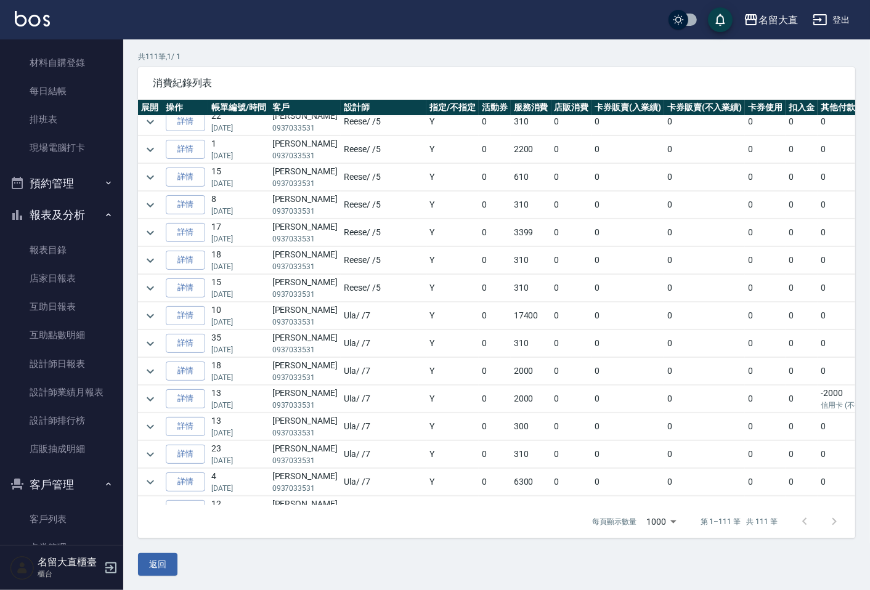
scroll to position [1276, 0]
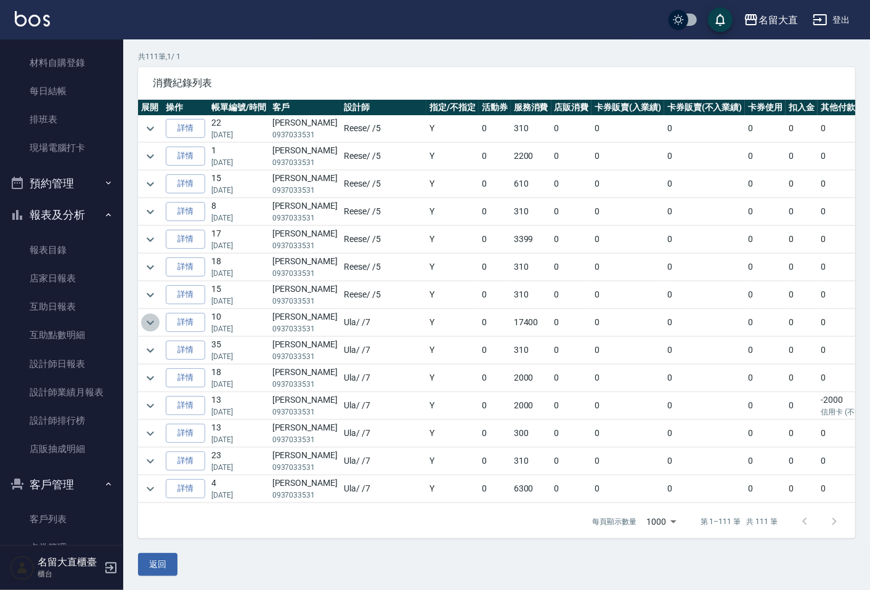
click at [155, 330] on icon "expand row" at bounding box center [150, 322] width 15 height 15
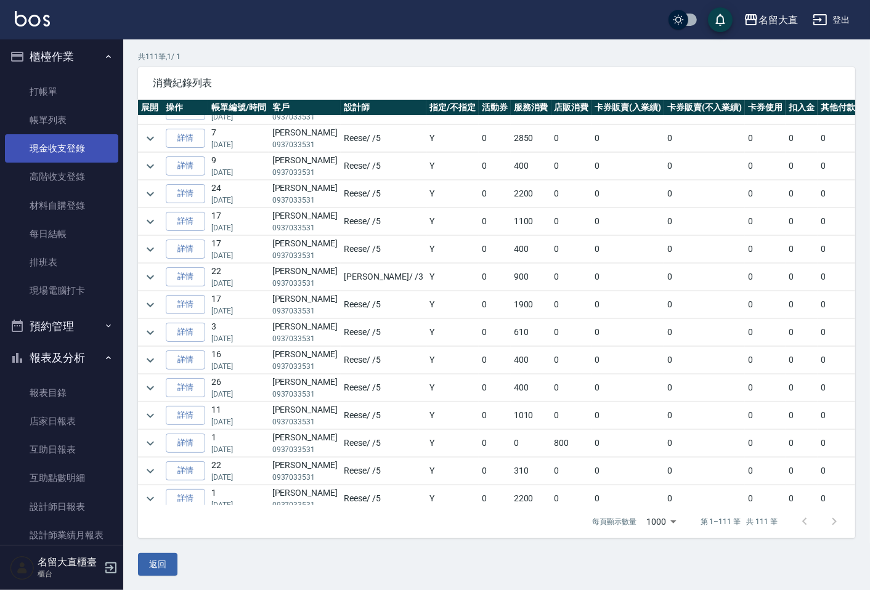
scroll to position [0, 0]
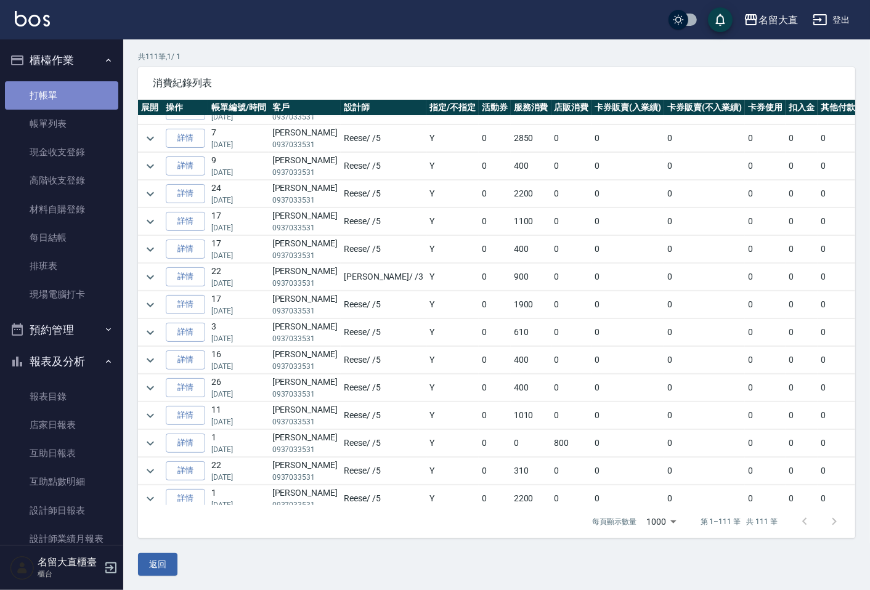
click at [100, 99] on link "打帳單" at bounding box center [61, 95] width 113 height 28
